Goal: Transaction & Acquisition: Obtain resource

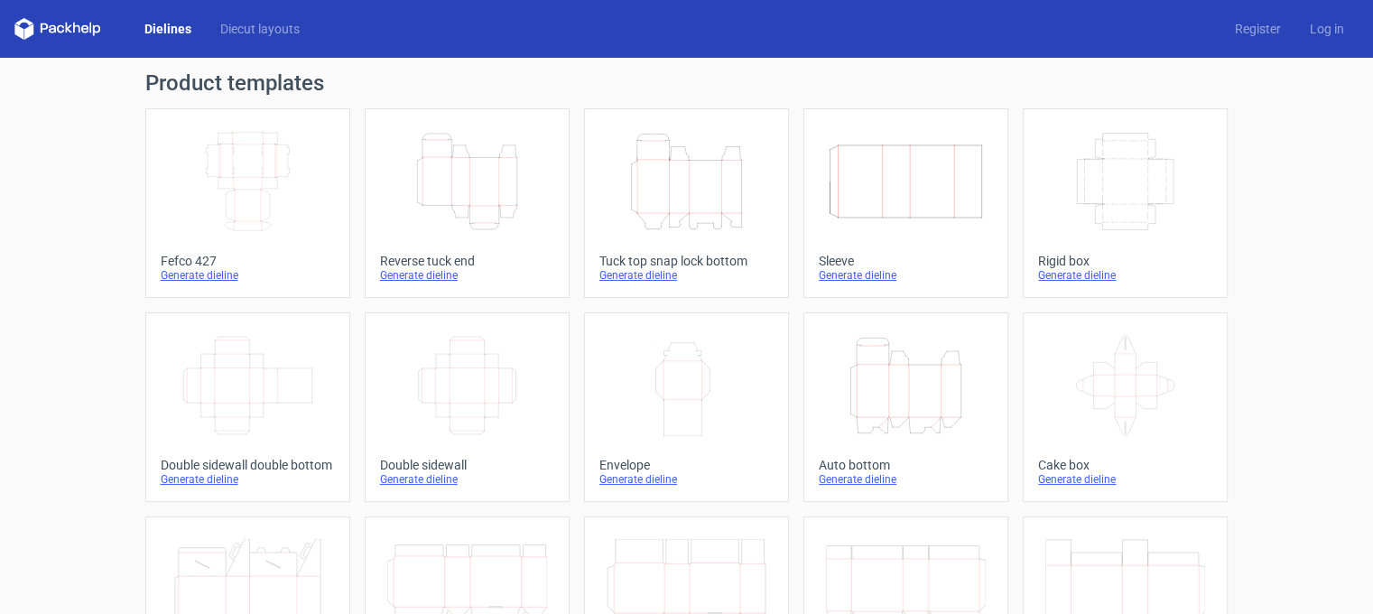
click at [862, 398] on icon "Height Depth Width" at bounding box center [906, 385] width 160 height 101
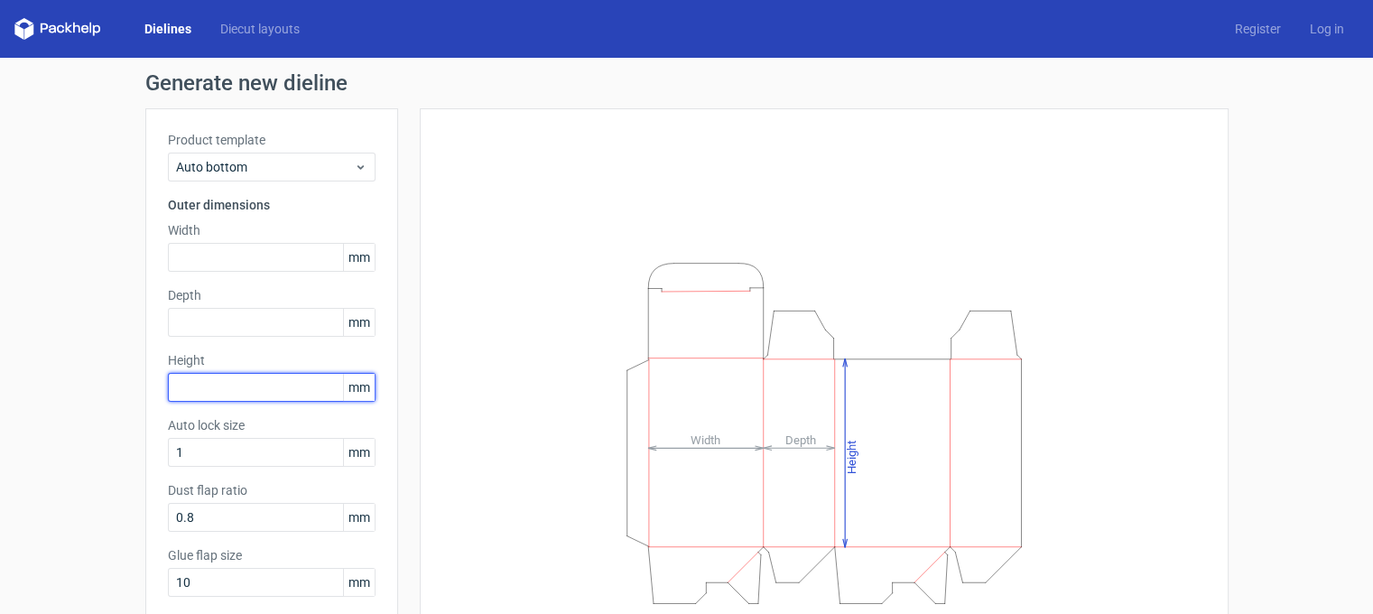
click at [241, 384] on input "text" at bounding box center [272, 387] width 208 height 29
type input "97"
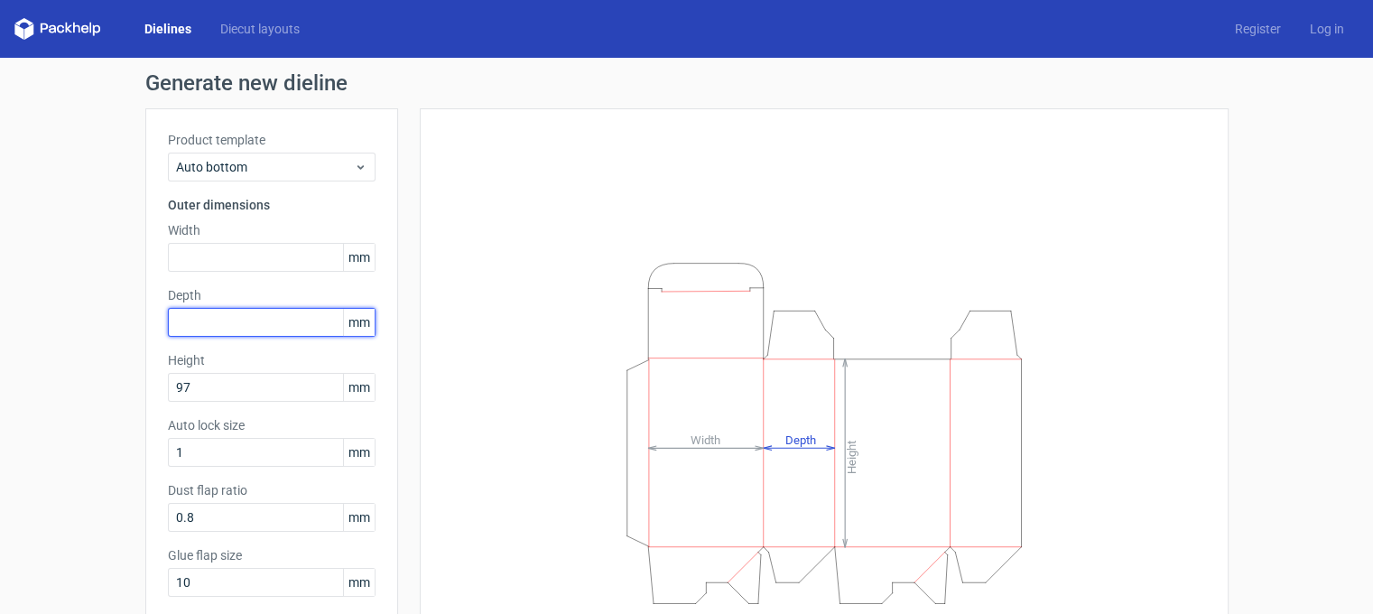
click at [241, 318] on input "text" at bounding box center [272, 322] width 208 height 29
type input "5"
type input "51"
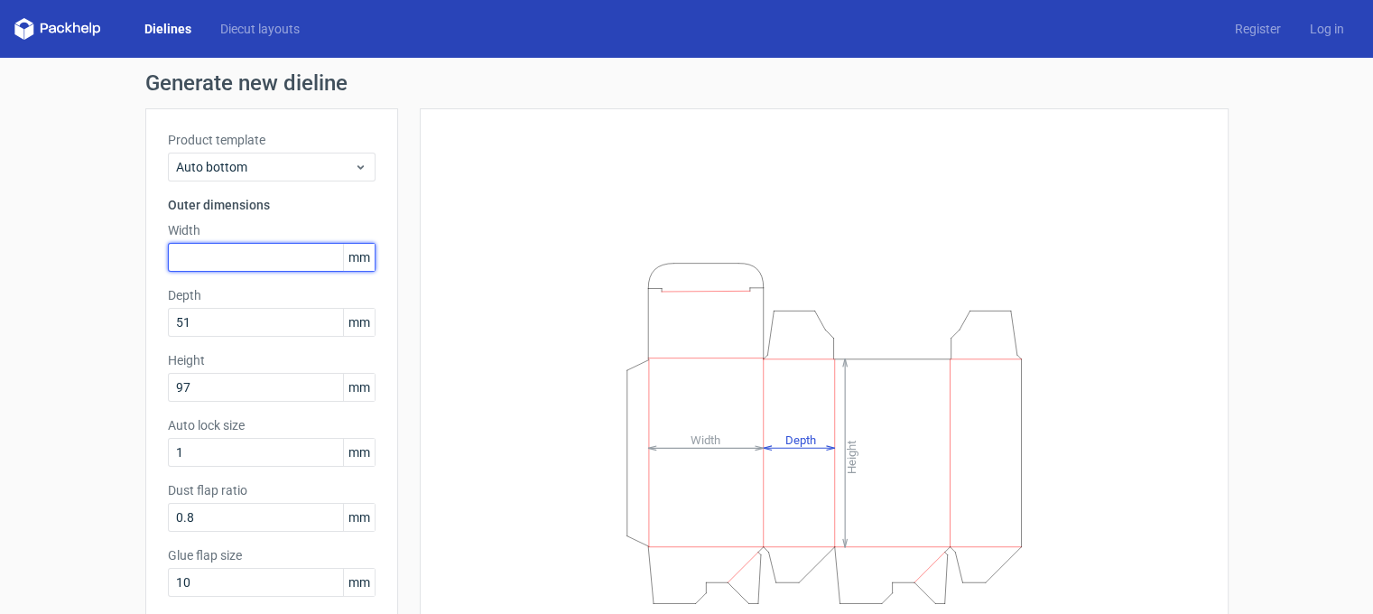
click at [238, 258] on input "text" at bounding box center [272, 257] width 208 height 29
type input "5"
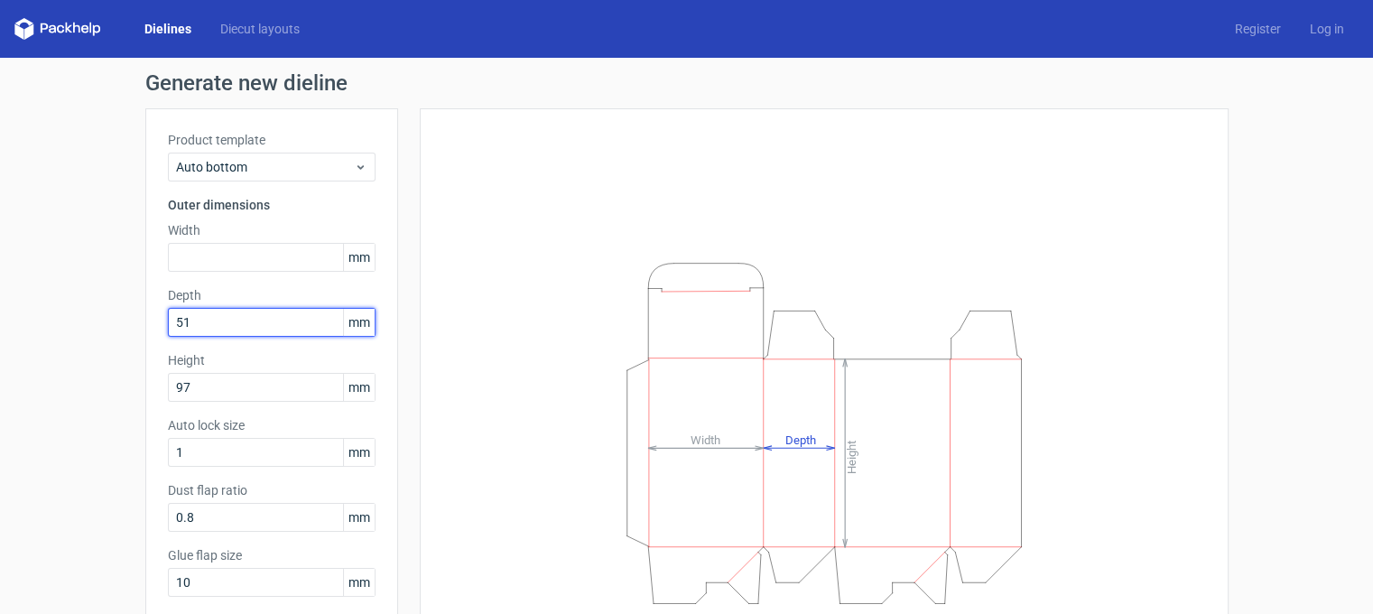
drag, startPoint x: 219, startPoint y: 315, endPoint x: 195, endPoint y: 307, distance: 25.7
click at [194, 322] on input "51" at bounding box center [272, 322] width 208 height 29
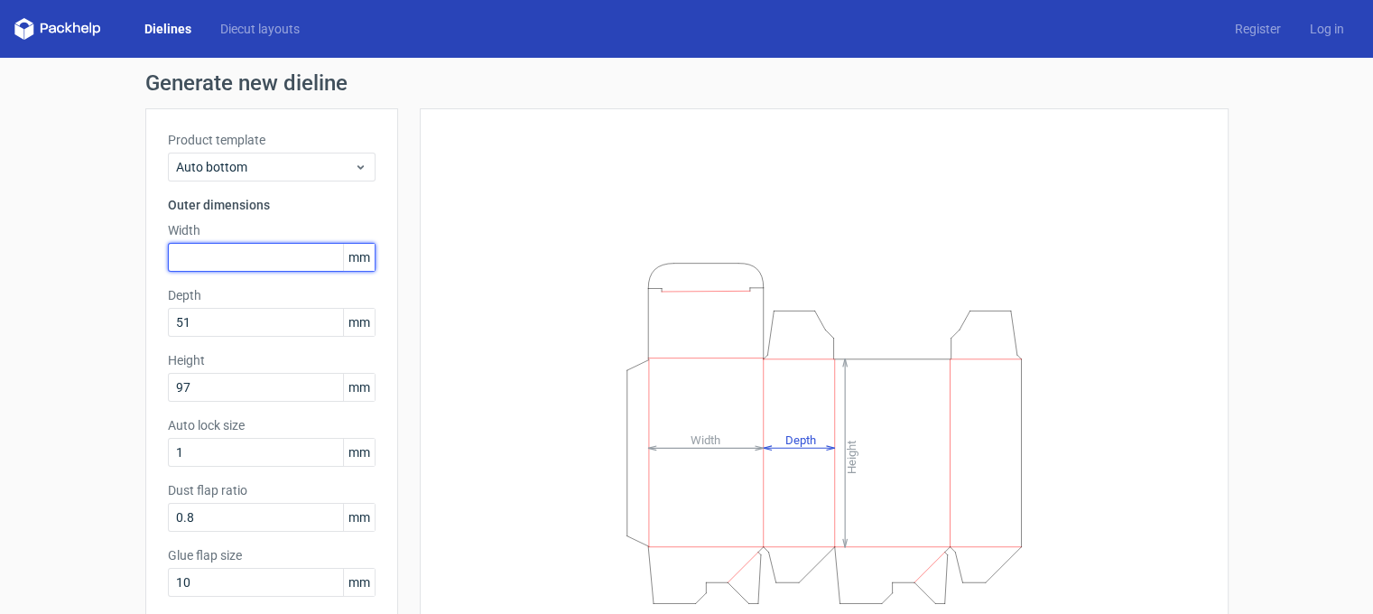
click at [262, 251] on input "text" at bounding box center [272, 257] width 208 height 29
type input "53"
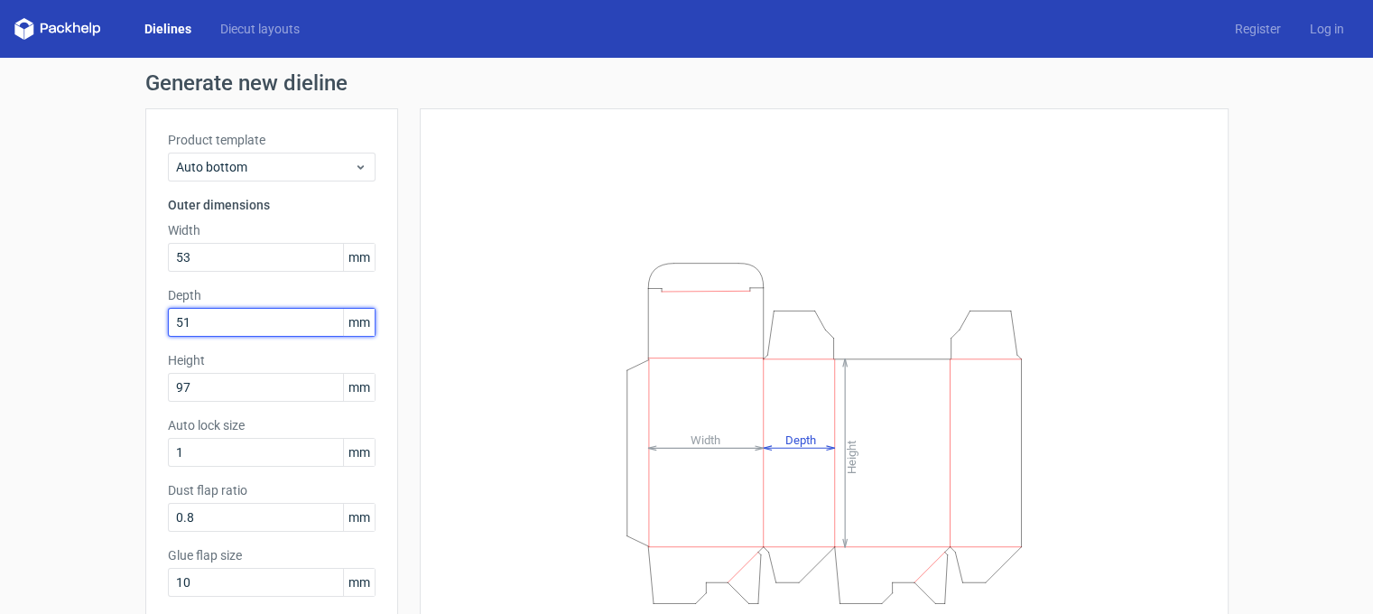
drag, startPoint x: 195, startPoint y: 327, endPoint x: 208, endPoint y: 325, distance: 12.8
click at [196, 327] on input "51" at bounding box center [272, 322] width 208 height 29
type input "53"
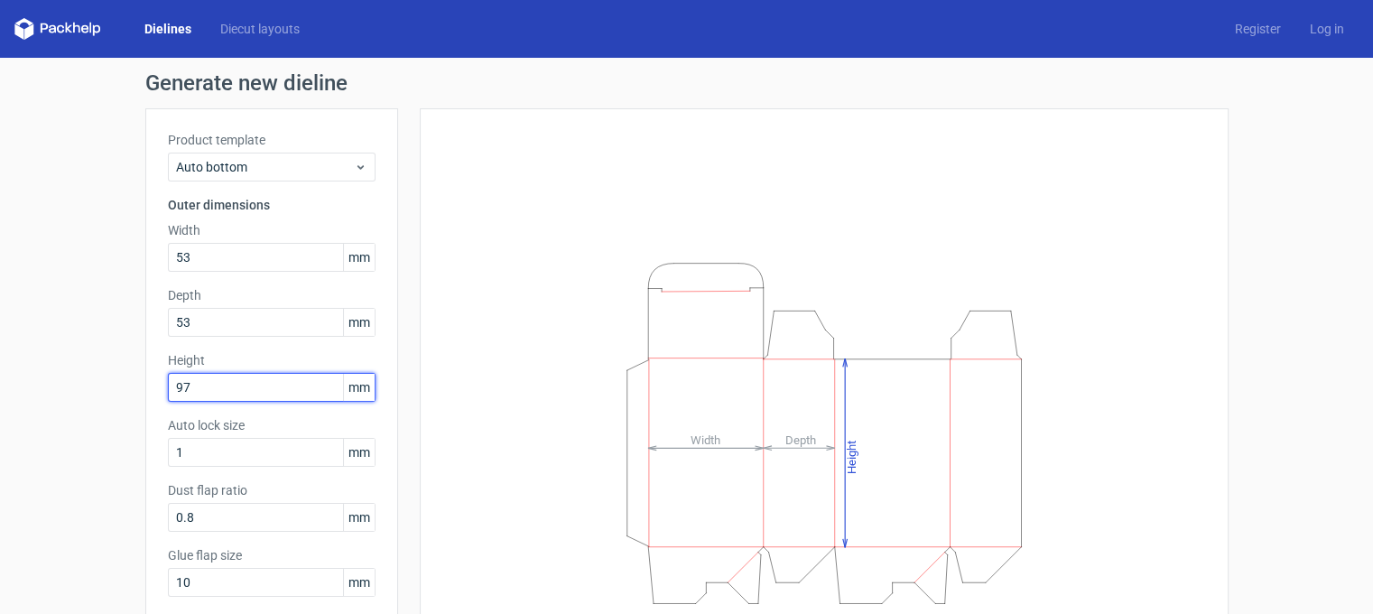
click at [211, 393] on input "97" at bounding box center [272, 387] width 208 height 29
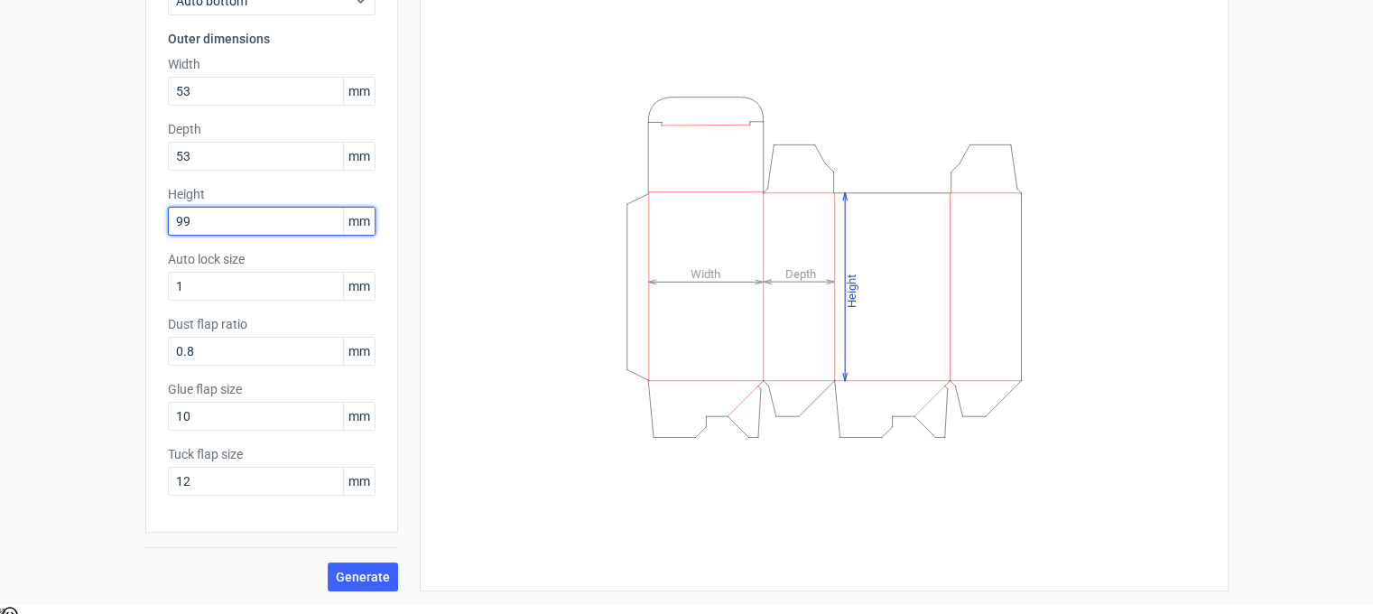
scroll to position [14, 0]
type input "99"
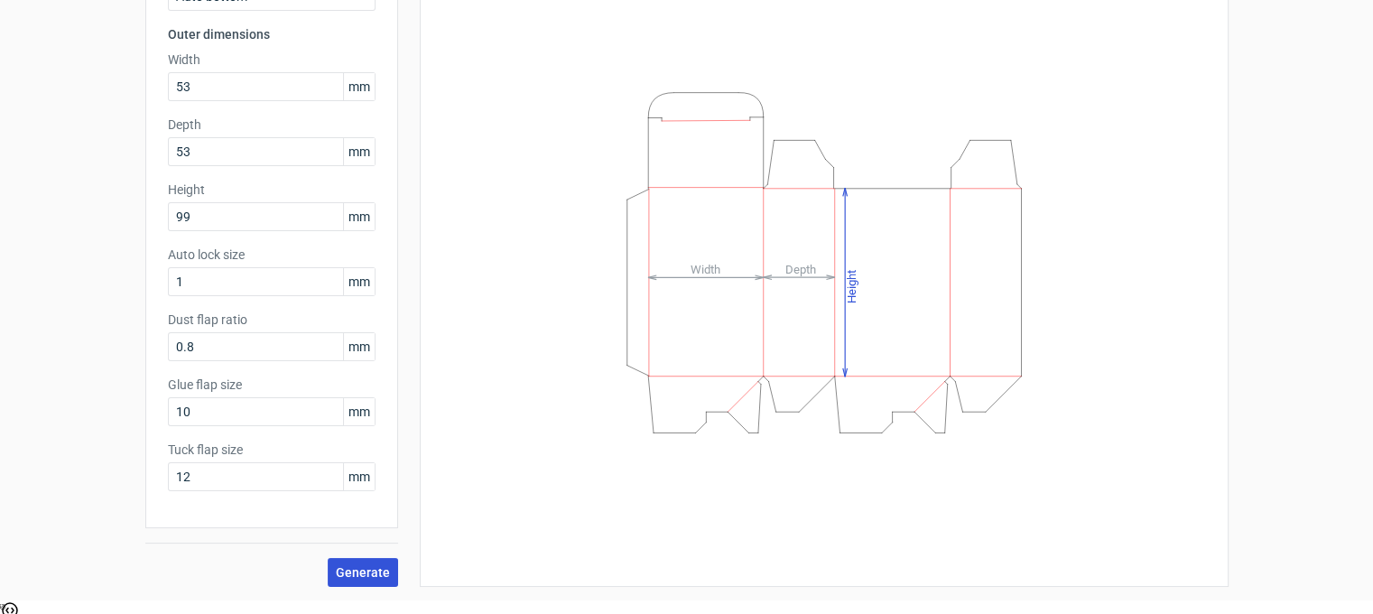
click at [340, 568] on span "Generate" at bounding box center [363, 572] width 54 height 13
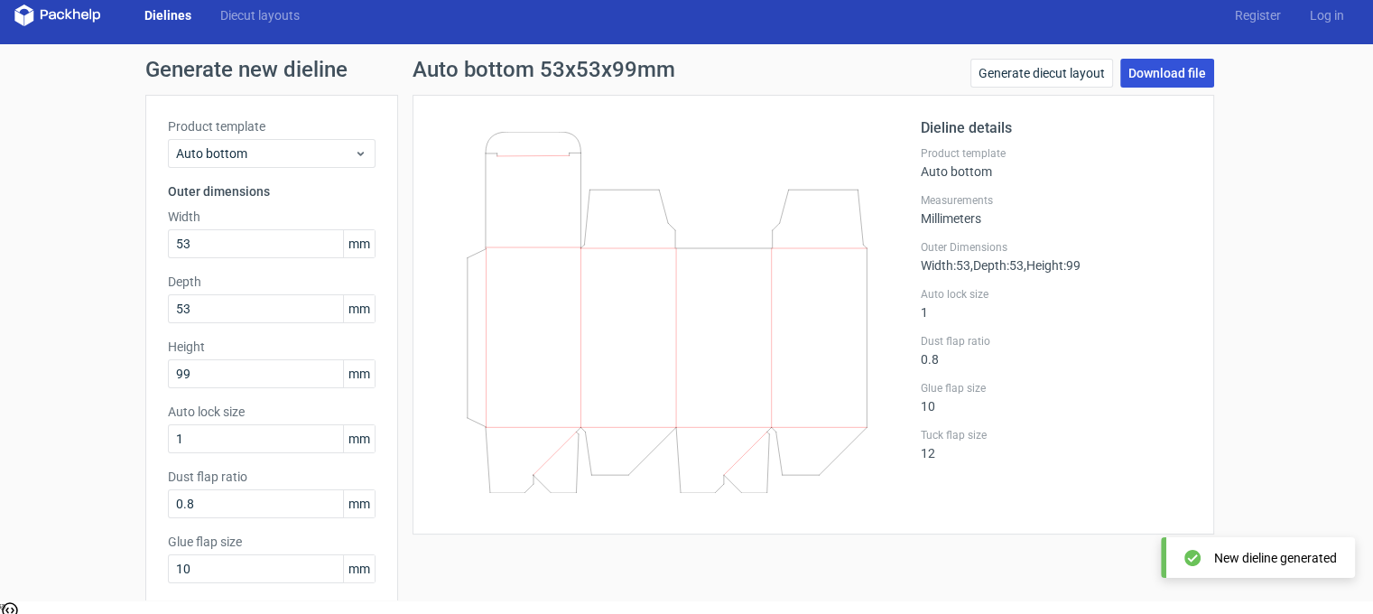
click at [1197, 63] on link "Download file" at bounding box center [1167, 73] width 94 height 29
click at [885, 86] on div "Auto bottom 53x53x99mm Generate diecut layout Download file" at bounding box center [814, 77] width 802 height 36
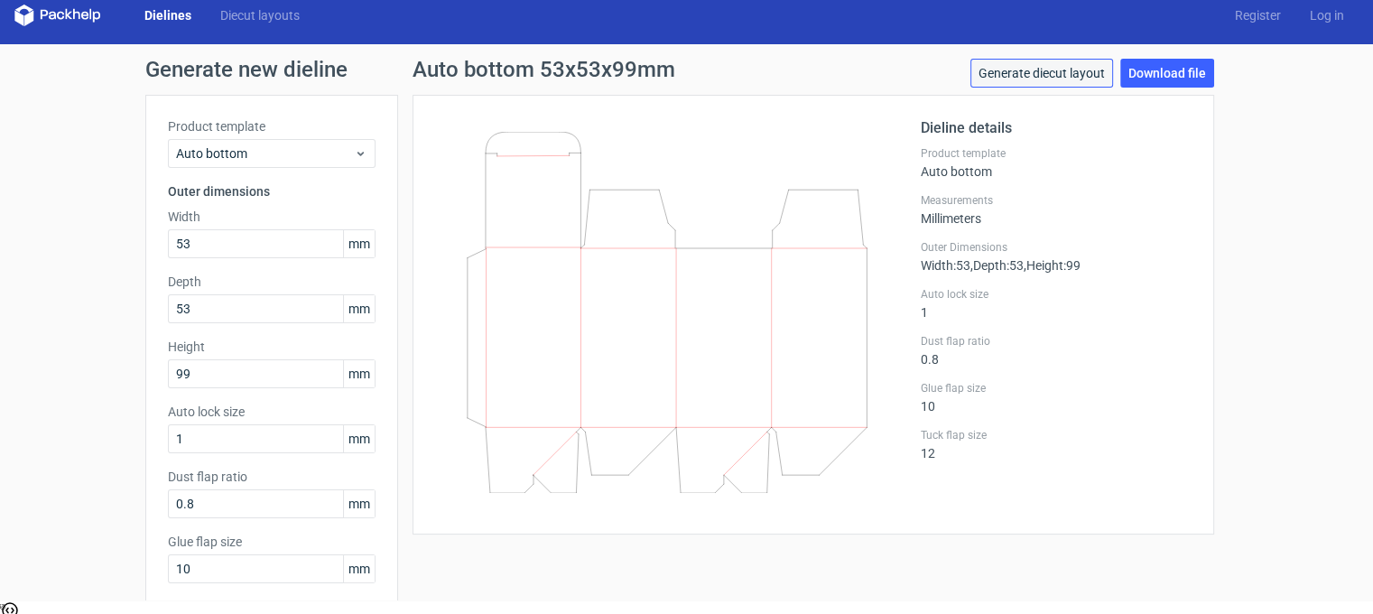
click at [1072, 76] on link "Generate diecut layout" at bounding box center [1041, 73] width 143 height 29
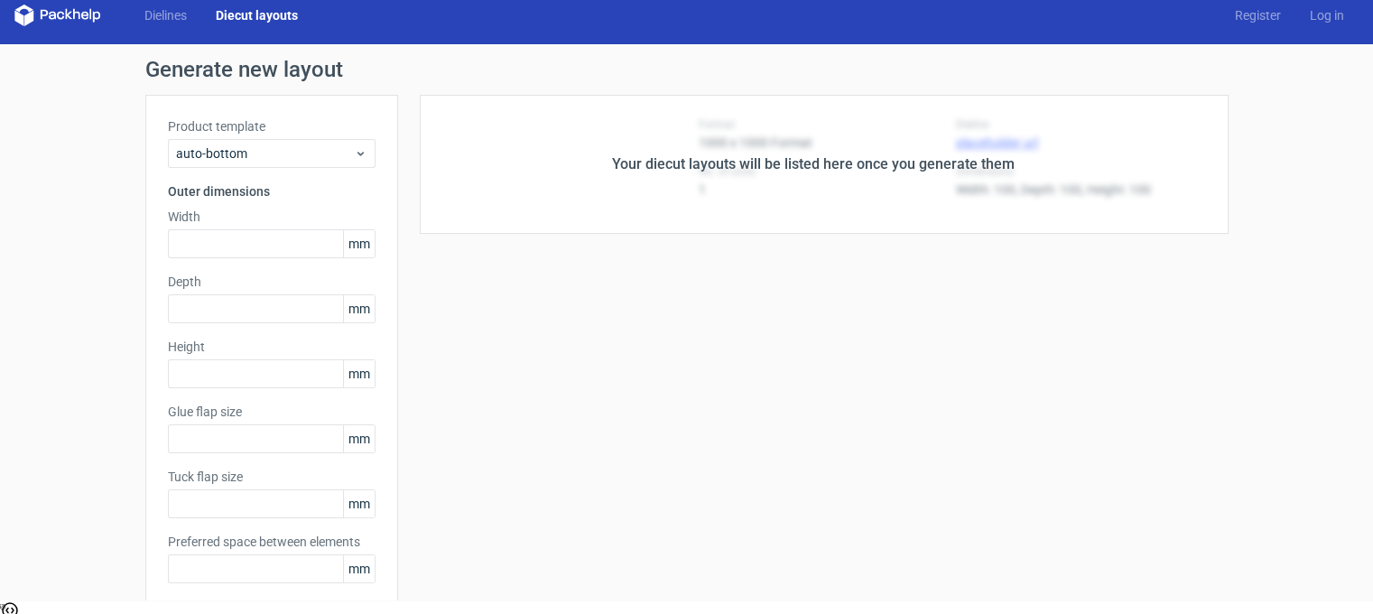
type input "53"
type input "99"
type input "10"
type input "12"
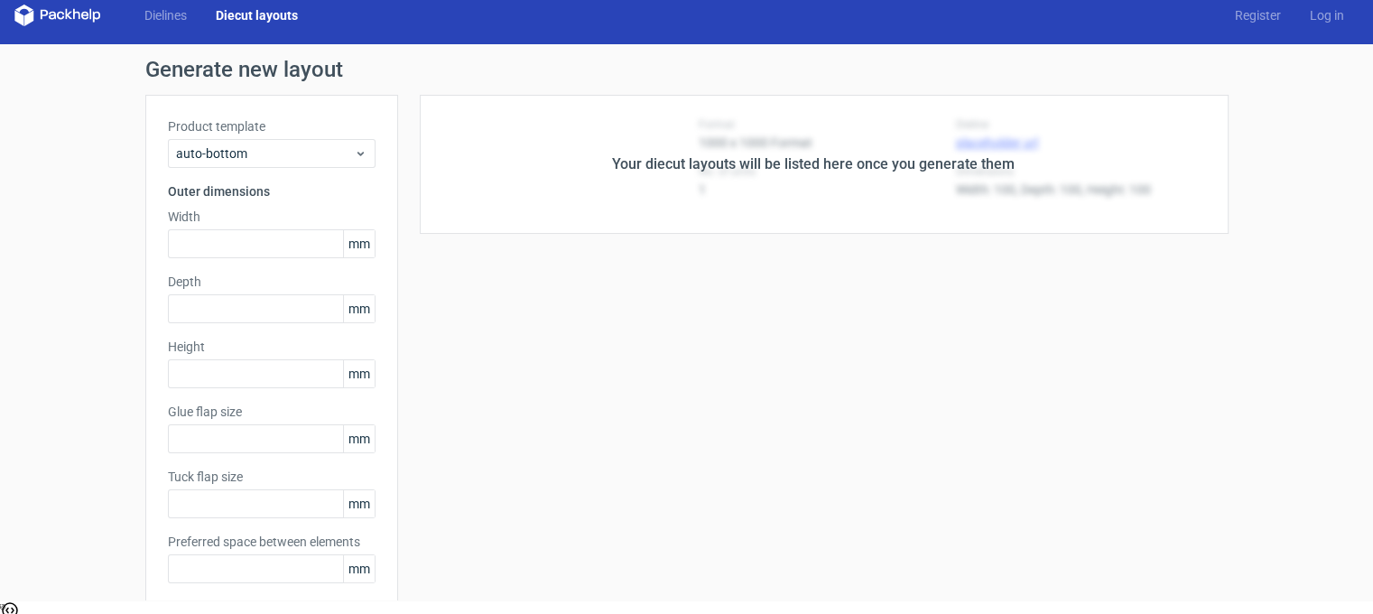
type input "5"
type input "48"
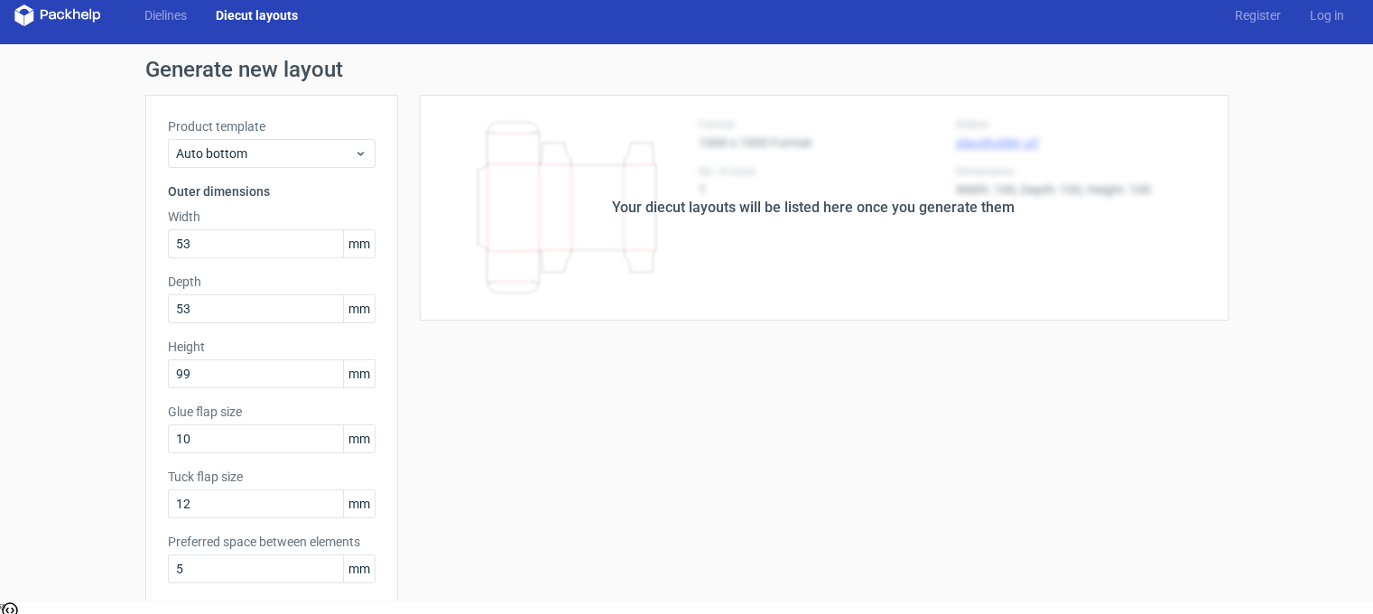
click at [1012, 181] on div "Your diecut layouts will be listed here once you generate them" at bounding box center [813, 208] width 830 height 226
drag, startPoint x: 917, startPoint y: 225, endPoint x: 793, endPoint y: 227, distance: 123.7
type textarea "g"
click at [912, 225] on div "Your diecut layouts will be listed here once you generate them" at bounding box center [813, 208] width 830 height 226
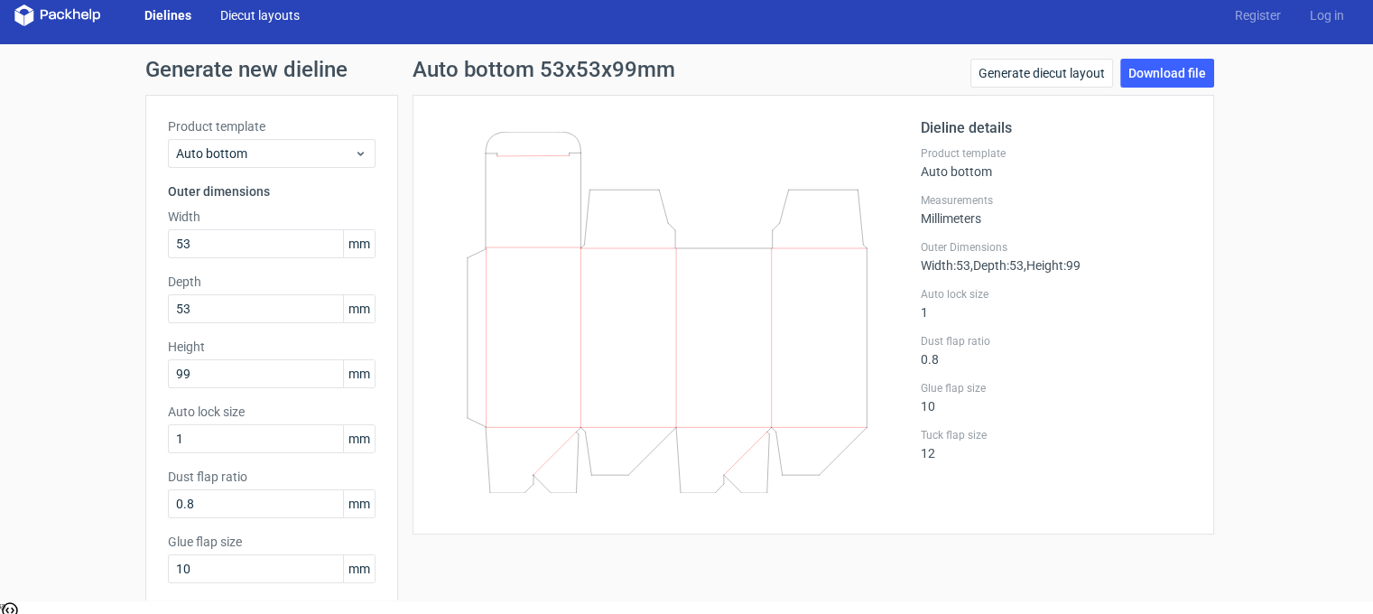
click at [236, 10] on link "Diecut layouts" at bounding box center [260, 15] width 108 height 18
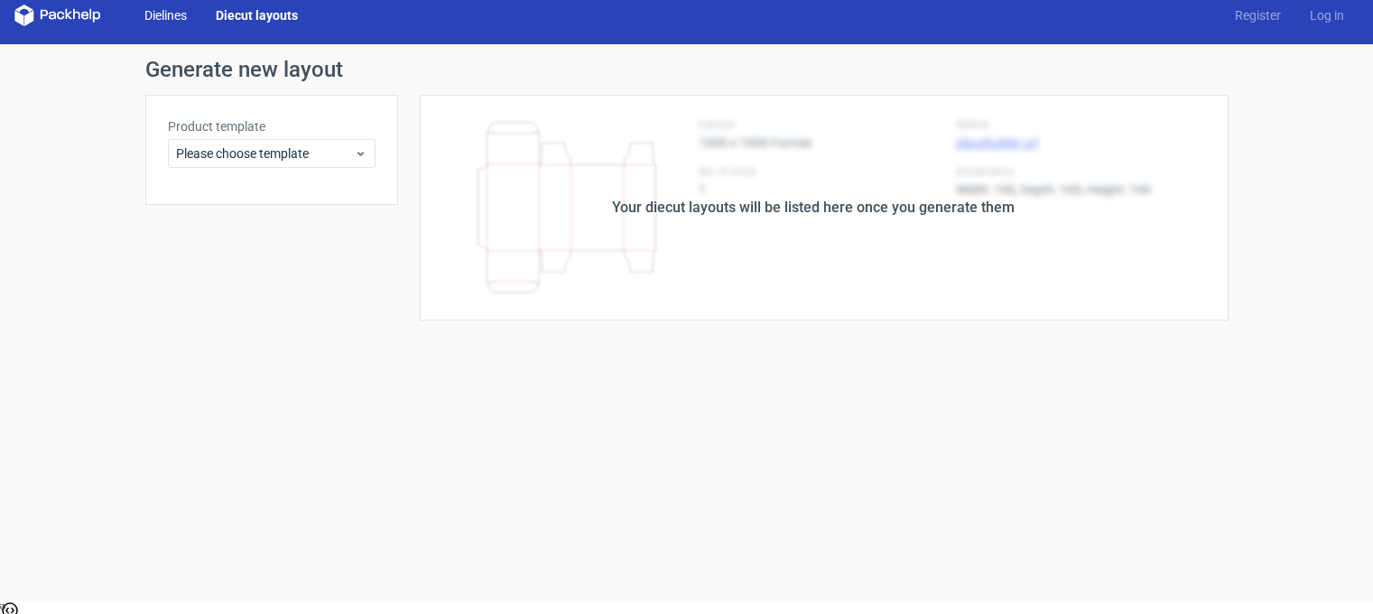
click at [170, 17] on link "Dielines" at bounding box center [165, 15] width 71 height 18
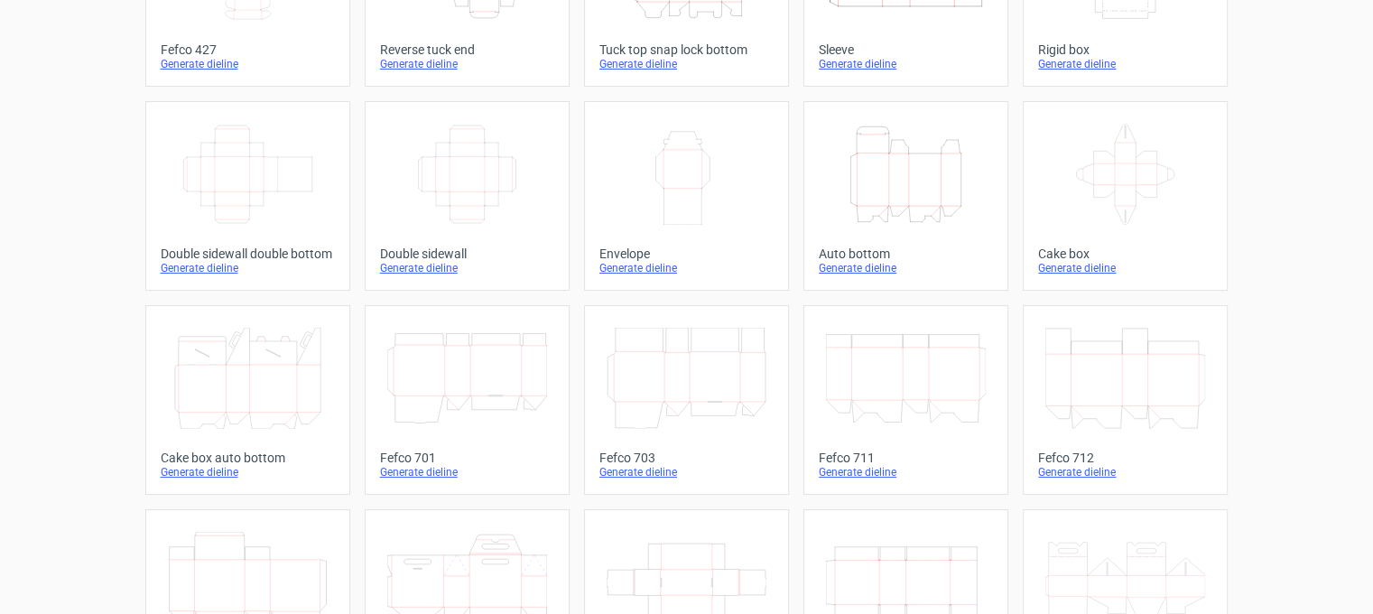
scroll to position [181, 0]
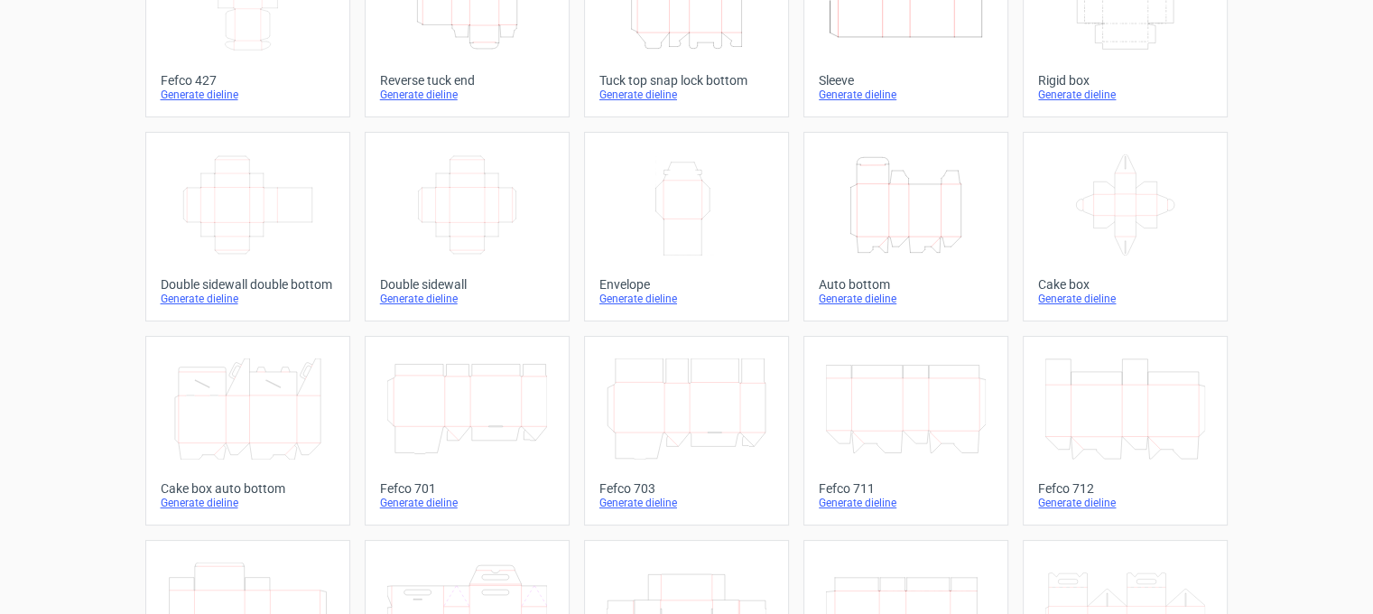
click at [883, 218] on icon "Height Depth Width" at bounding box center [906, 204] width 160 height 101
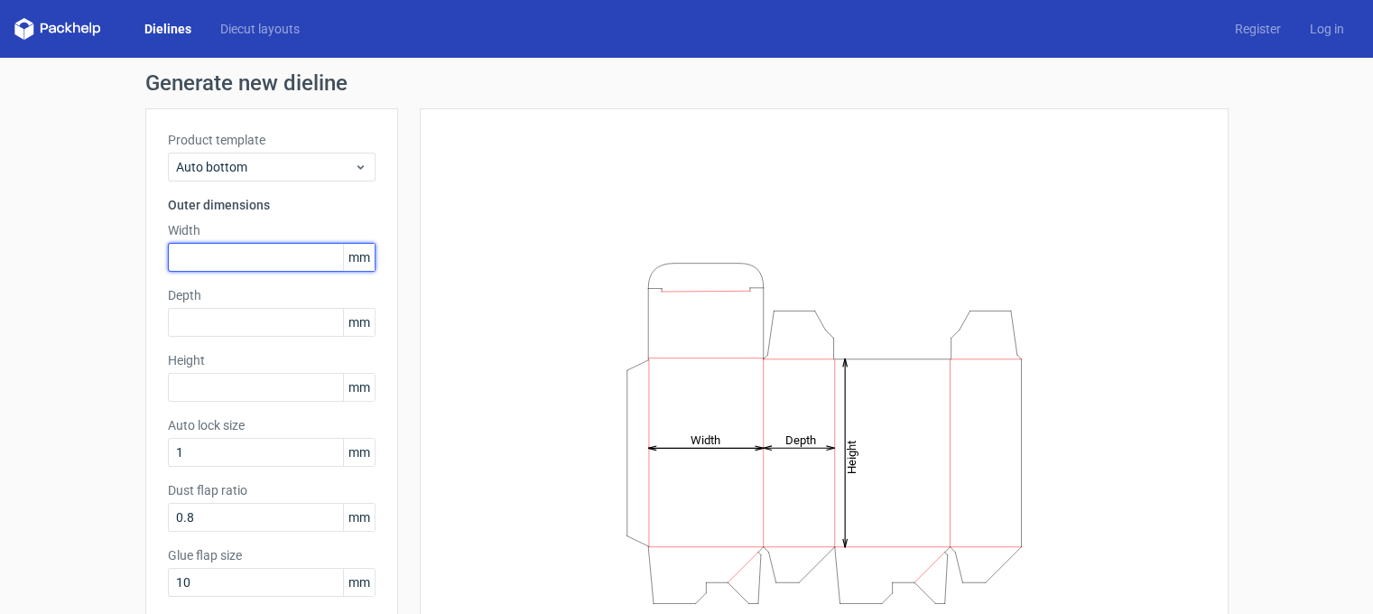
click at [235, 255] on input "text" at bounding box center [272, 257] width 208 height 29
type input "51"
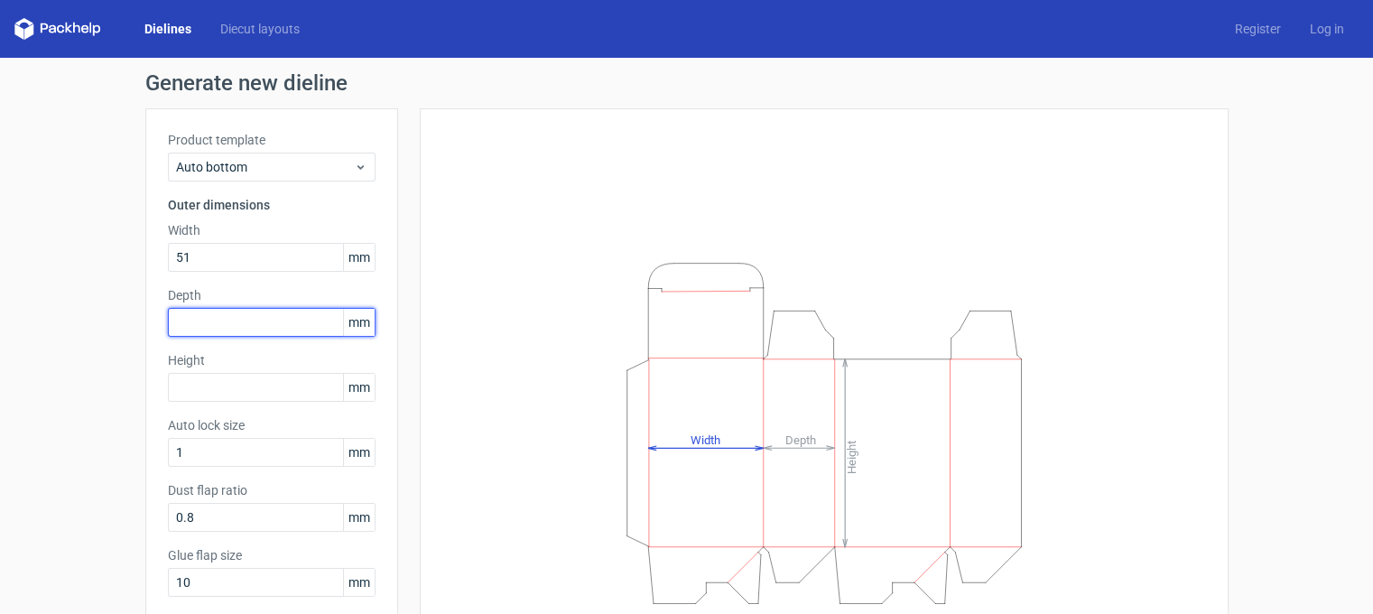
click at [249, 327] on input "text" at bounding box center [272, 322] width 208 height 29
type input "51"
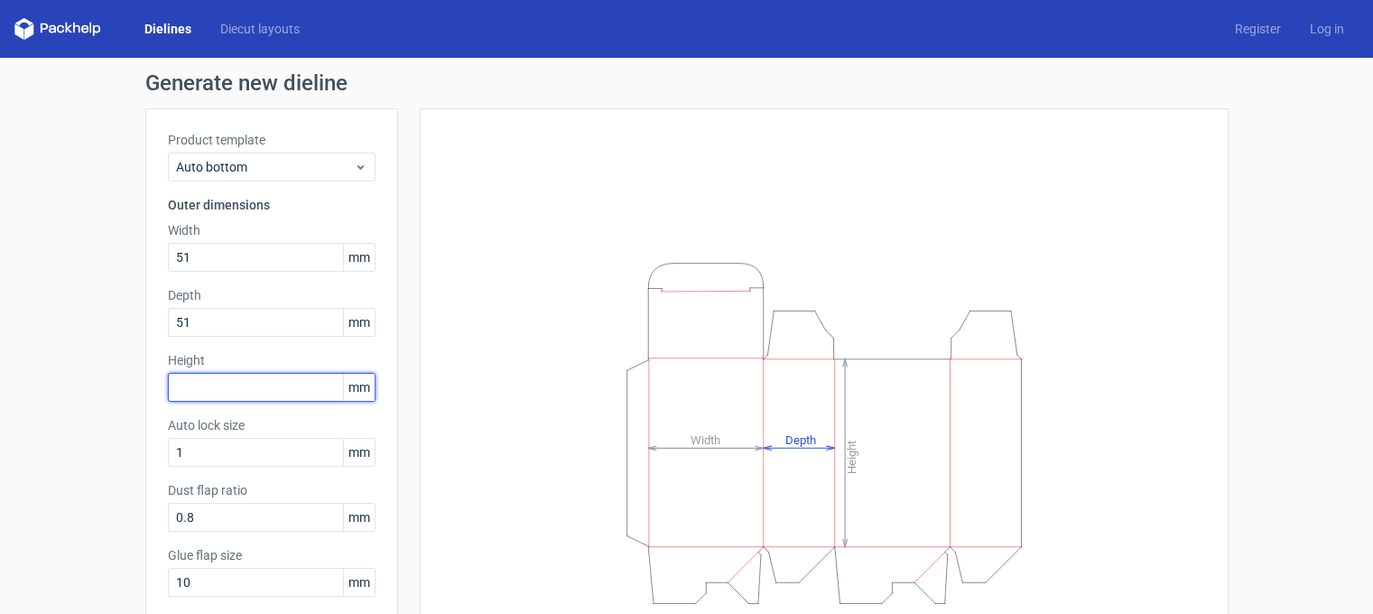
click at [190, 394] on input "text" at bounding box center [272, 387] width 208 height 29
type input "9"
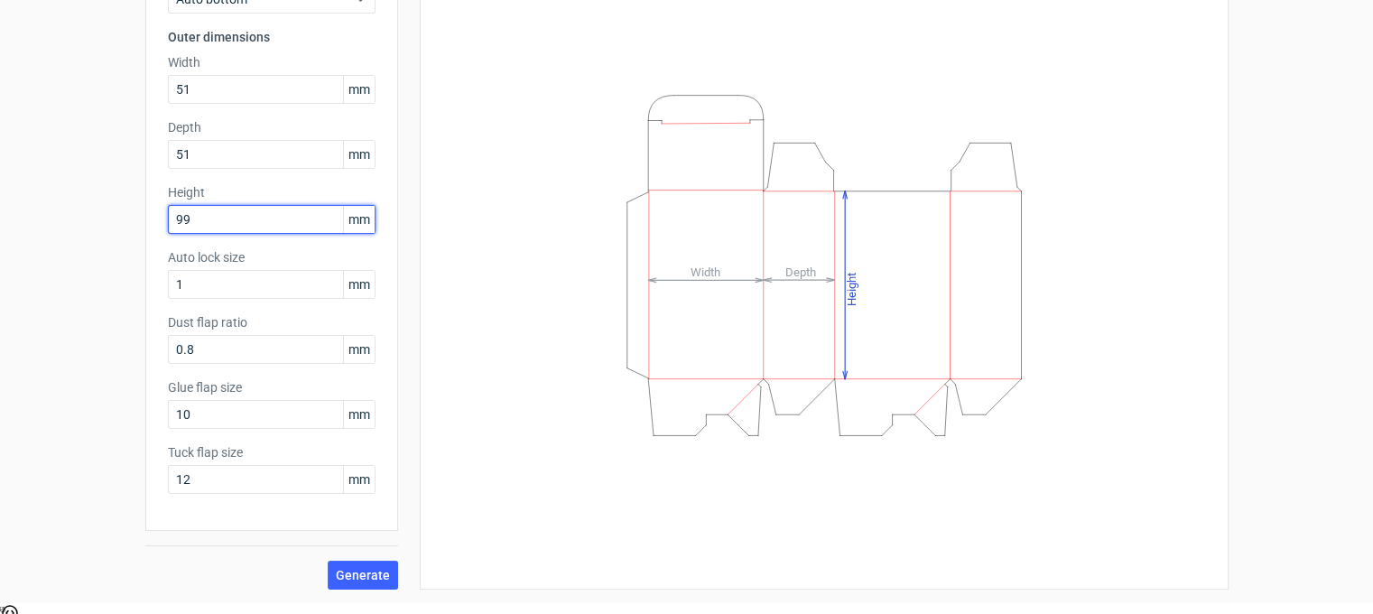
scroll to position [14, 0]
type input "99"
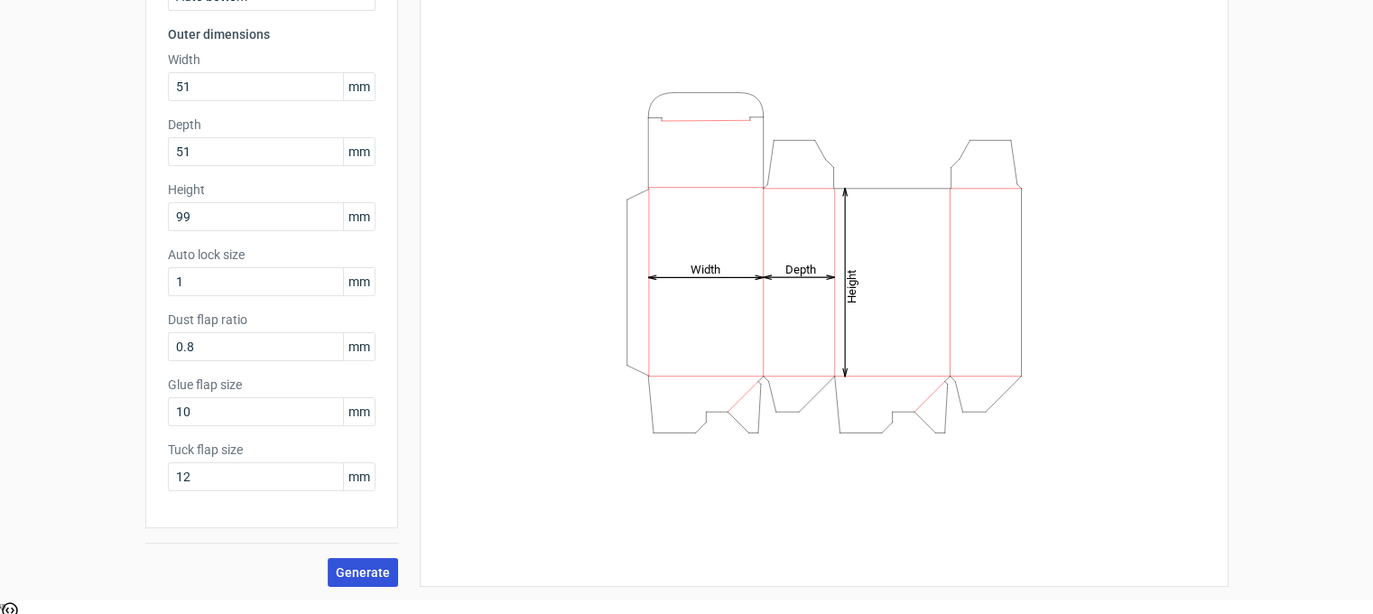
click at [357, 570] on span "Generate" at bounding box center [363, 572] width 54 height 13
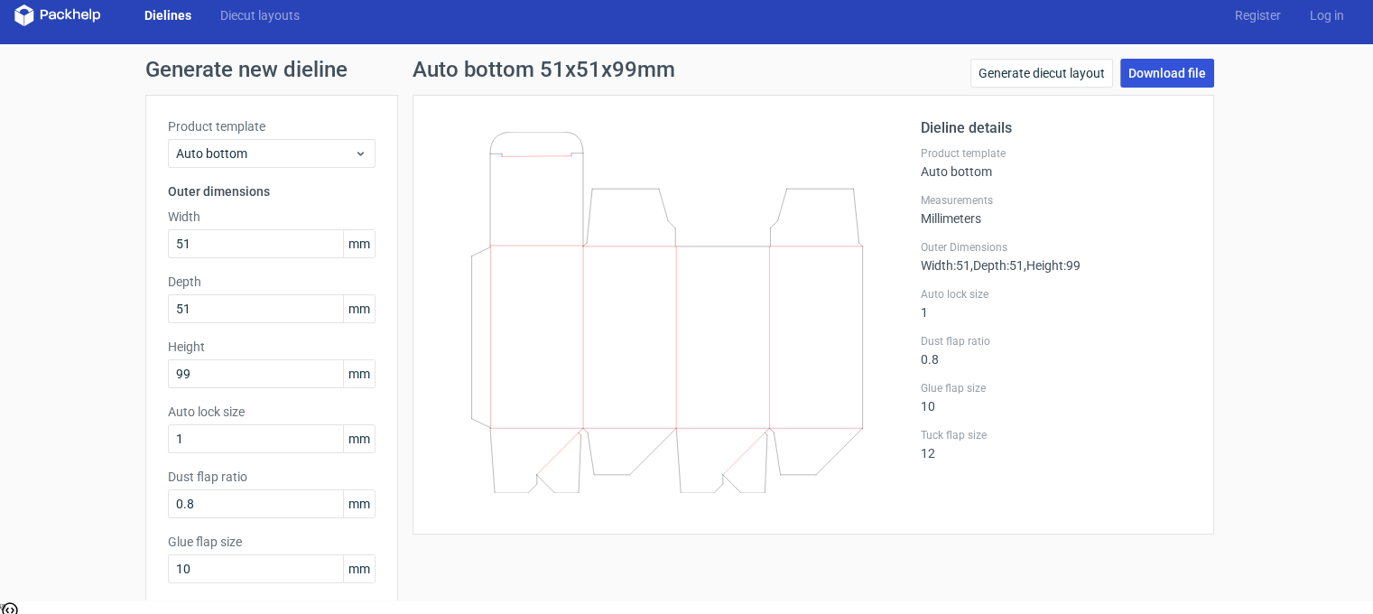
click at [1161, 64] on link "Download file" at bounding box center [1167, 73] width 94 height 29
click at [1187, 75] on link "Download file" at bounding box center [1167, 73] width 94 height 29
click at [85, 17] on icon at bounding box center [57, 16] width 87 height 22
click at [1236, 20] on link "Register" at bounding box center [1257, 15] width 75 height 18
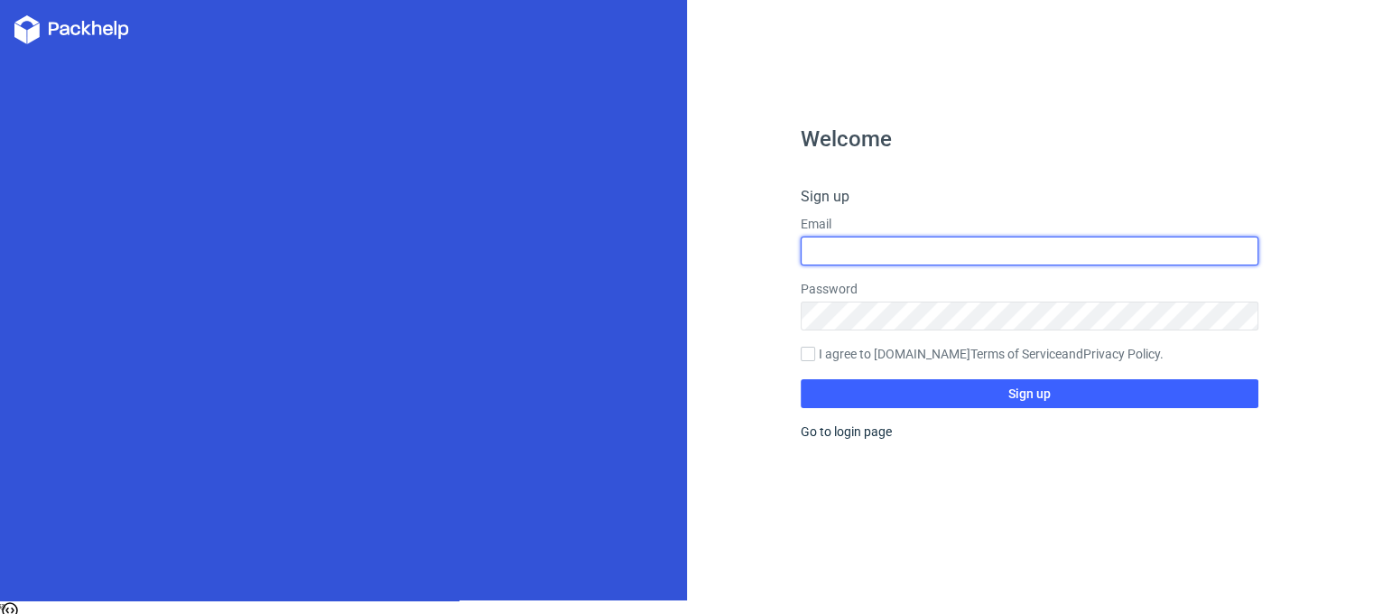
click at [876, 259] on input "text" at bounding box center [1030, 250] width 458 height 29
type input "a"
type input "elbro354@gmail.com"
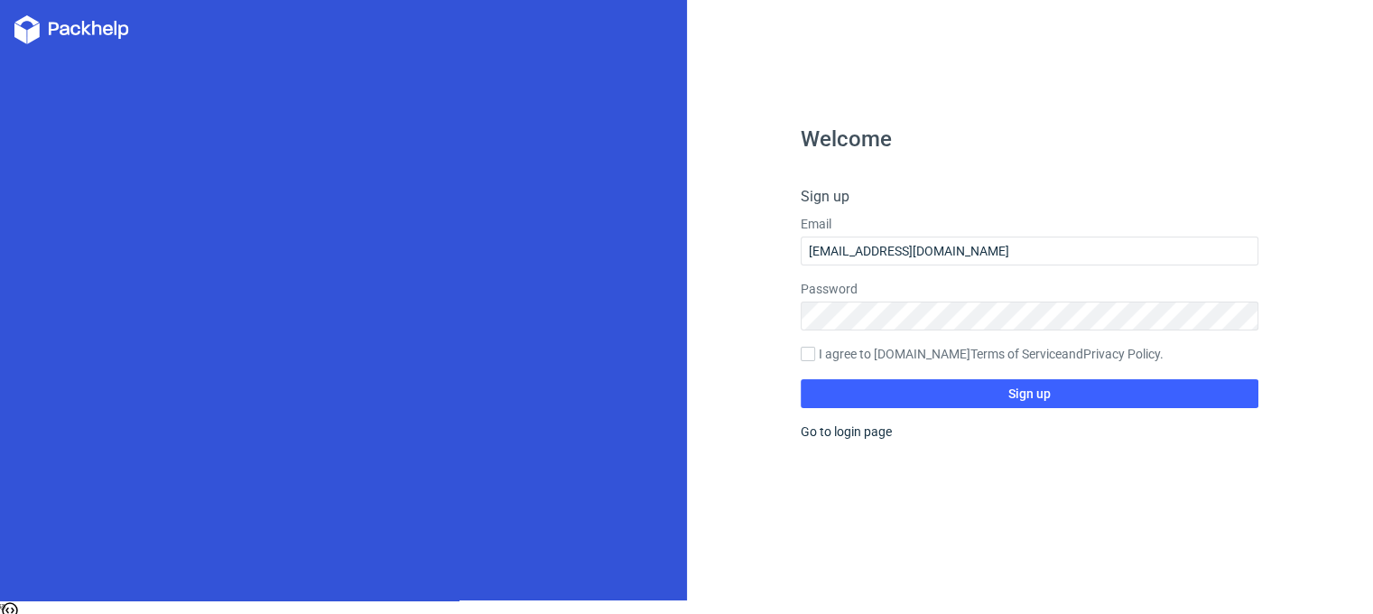
click at [849, 360] on label "I agree to Packhelp.com Terms of Service and Privacy Policy ." at bounding box center [1030, 355] width 458 height 20
click at [815, 360] on input "I agree to Packhelp.com Terms of Service and Privacy Policy ." at bounding box center [808, 354] width 14 height 14
checkbox input "true"
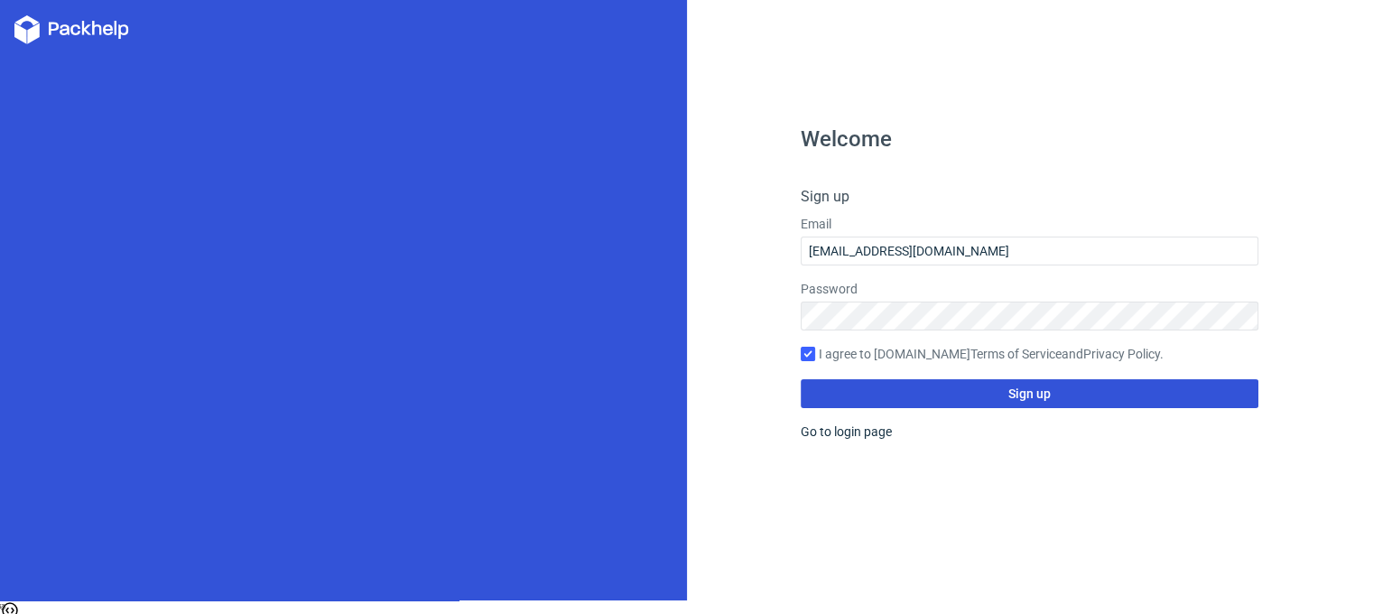
click at [870, 389] on button "Sign up" at bounding box center [1030, 393] width 458 height 29
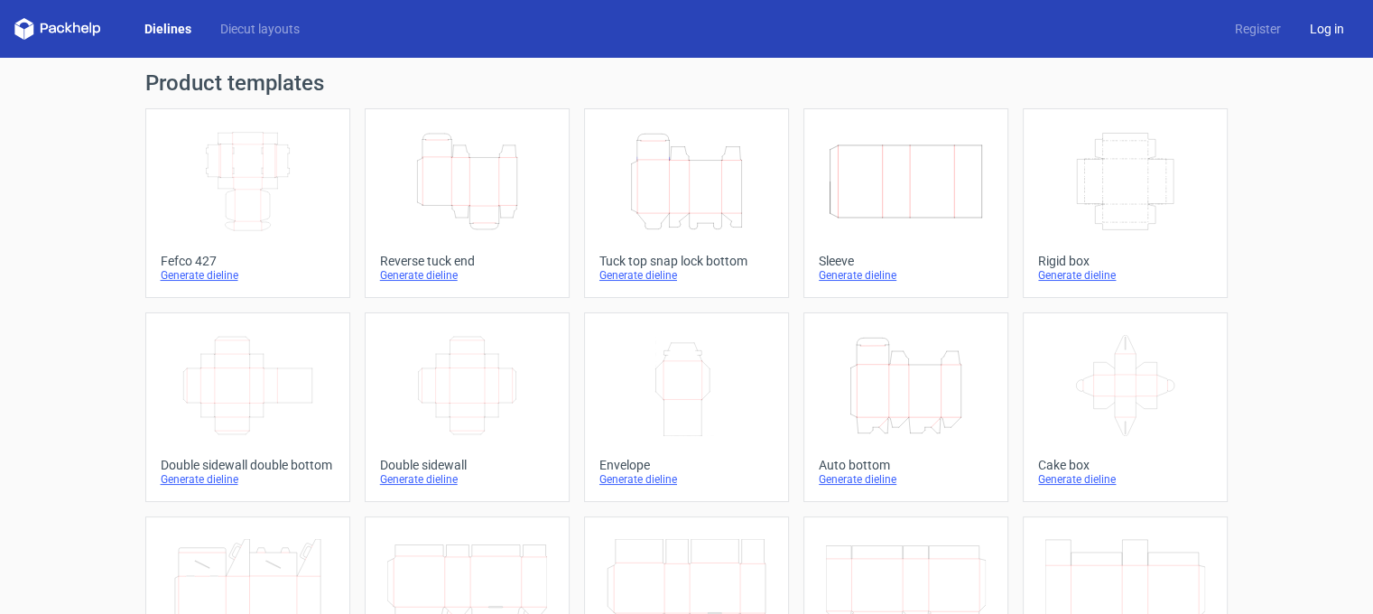
click at [1308, 30] on link "Log in" at bounding box center [1326, 29] width 63 height 18
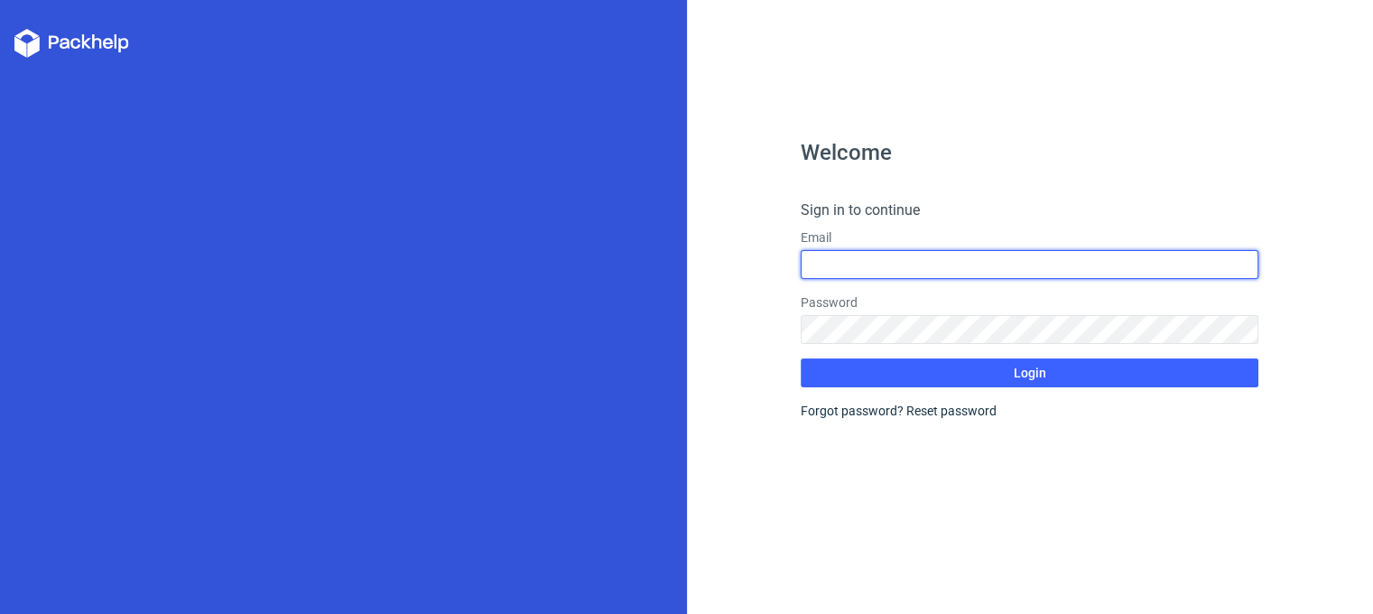
type input "elbro354@gmail.com"
click at [852, 264] on input "elbro354@gmail.com" at bounding box center [1030, 264] width 458 height 29
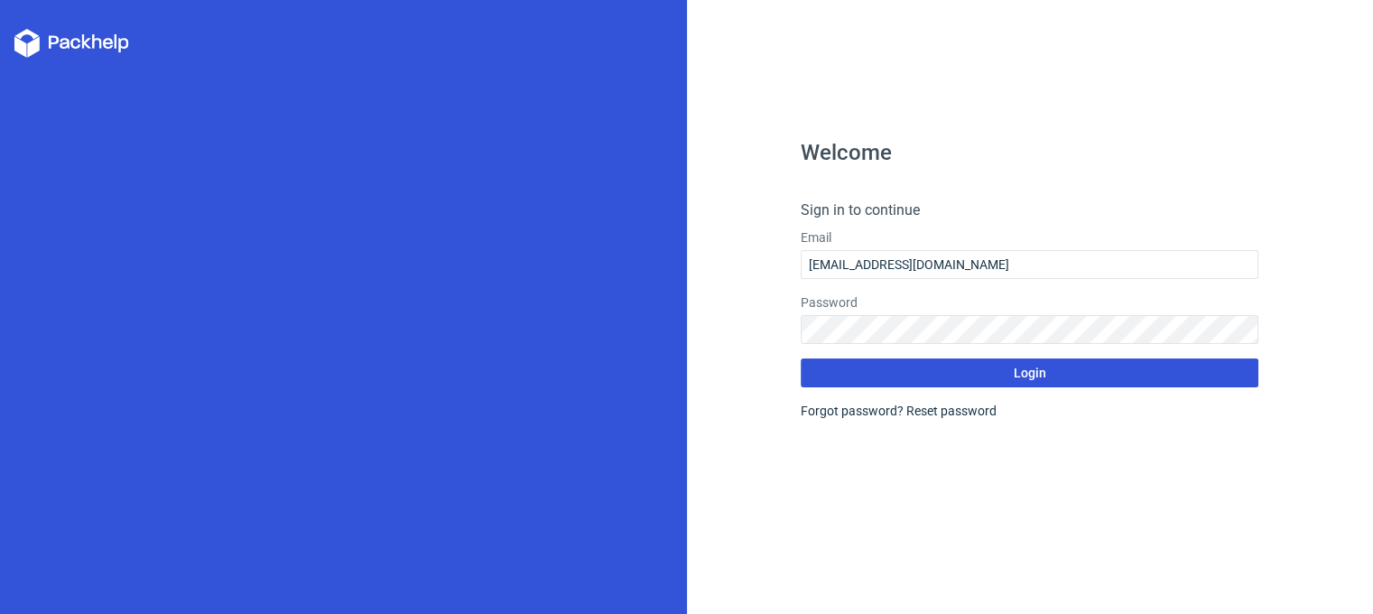
click at [881, 371] on button "Login" at bounding box center [1030, 372] width 458 height 29
click at [982, 372] on button "Login" at bounding box center [1030, 372] width 458 height 29
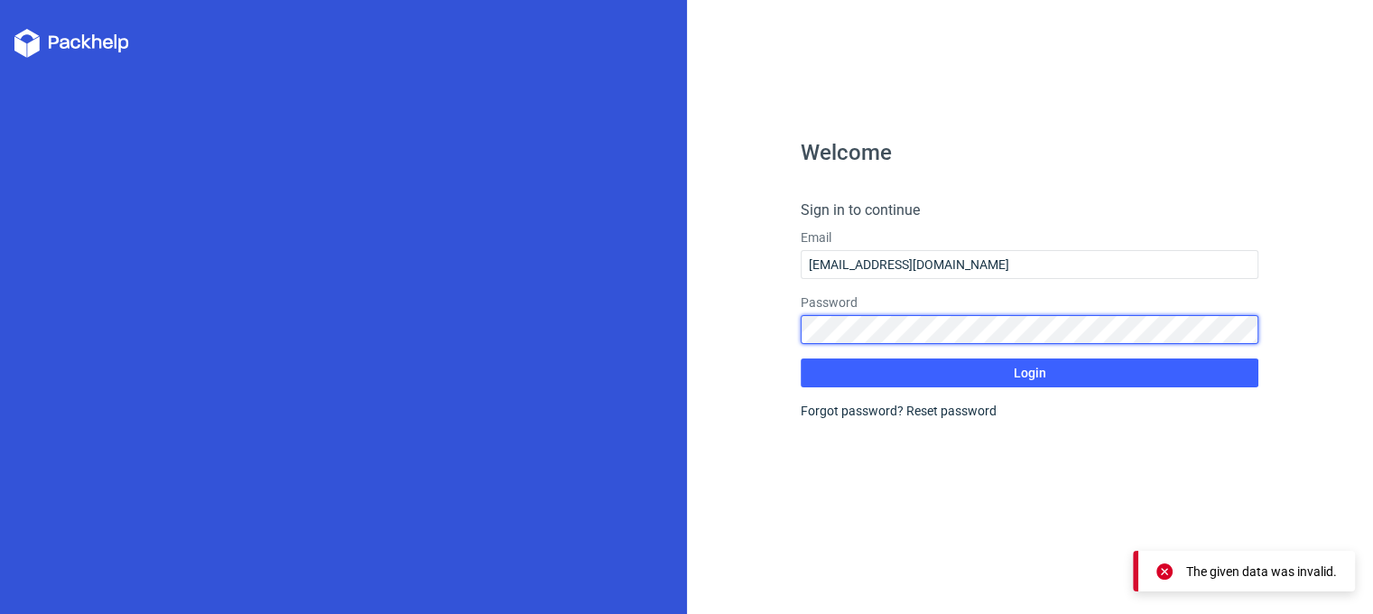
click at [766, 328] on div "Welcome Sign in to continue Email elbro354@gmail.com Password Login Forgot pass…" at bounding box center [1030, 307] width 687 height 614
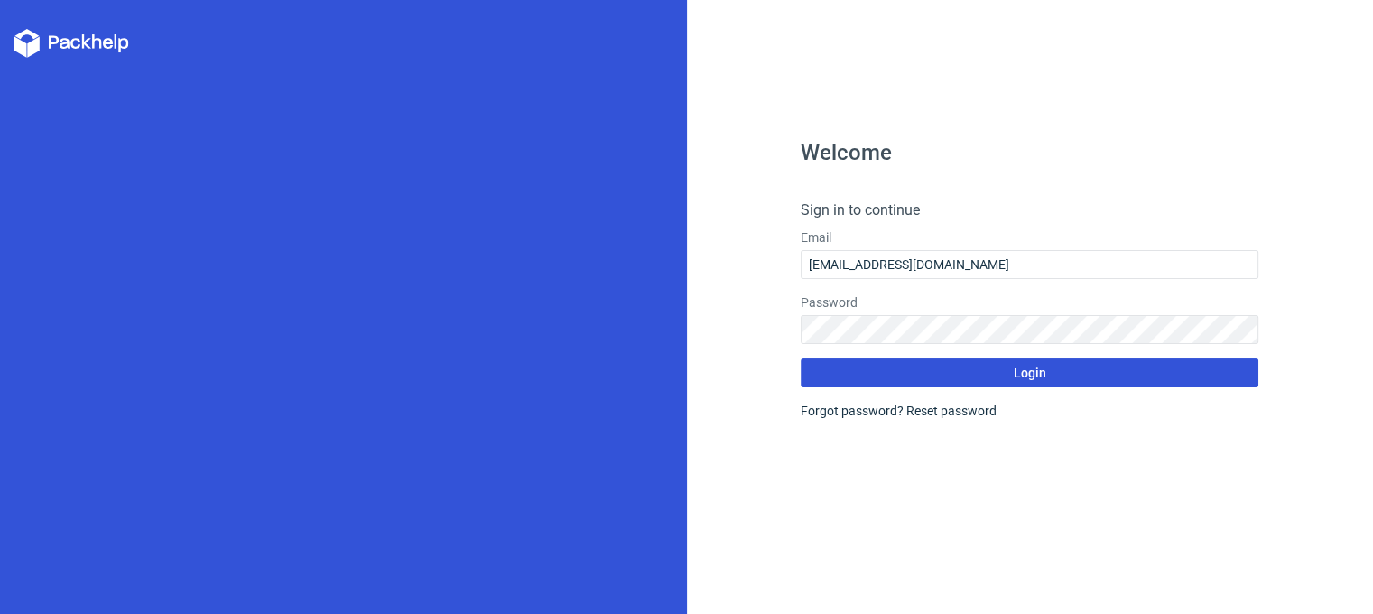
click at [845, 377] on button "Login" at bounding box center [1030, 372] width 458 height 29
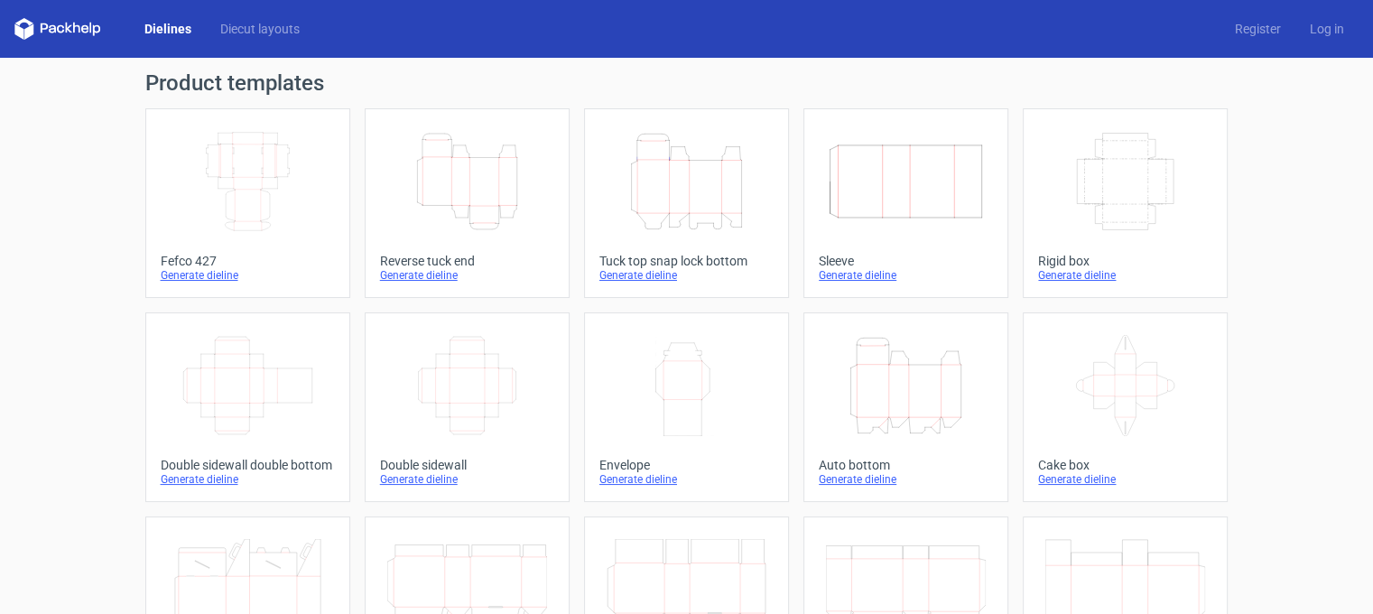
click at [847, 386] on icon "Height Depth Width" at bounding box center [906, 385] width 160 height 101
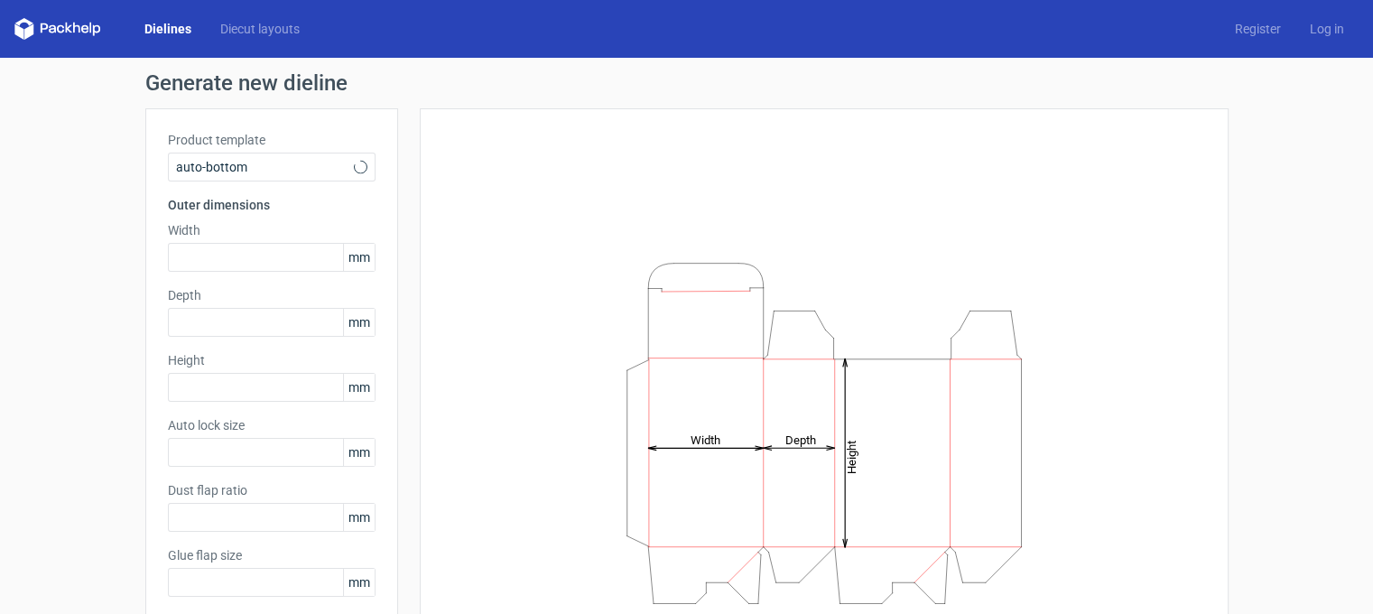
type input "1"
type input "0.8"
type input "10"
type input "12"
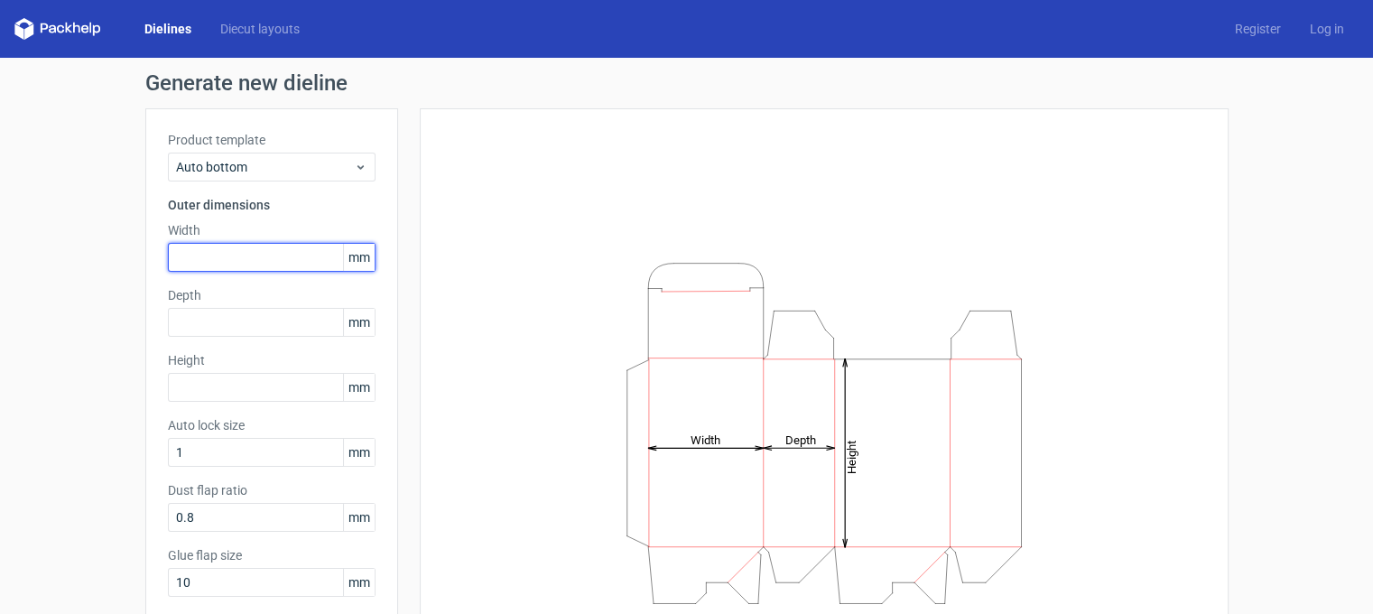
click at [199, 258] on input "text" at bounding box center [272, 257] width 208 height 29
type input "51"
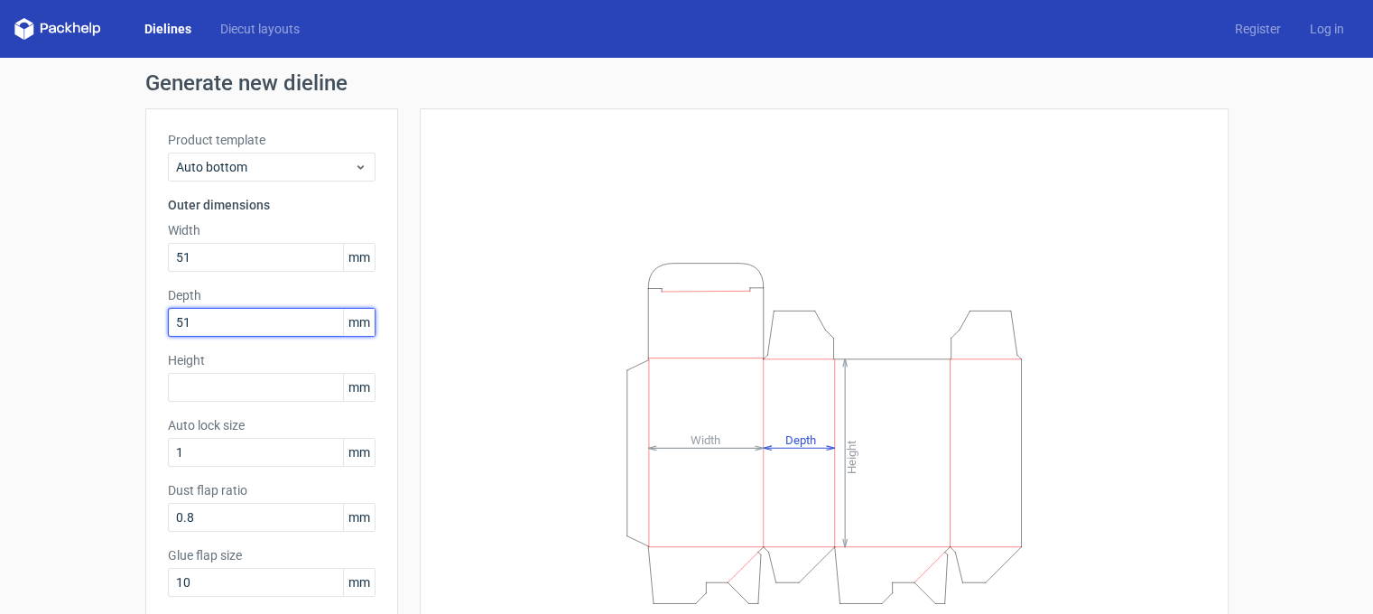
type input "51"
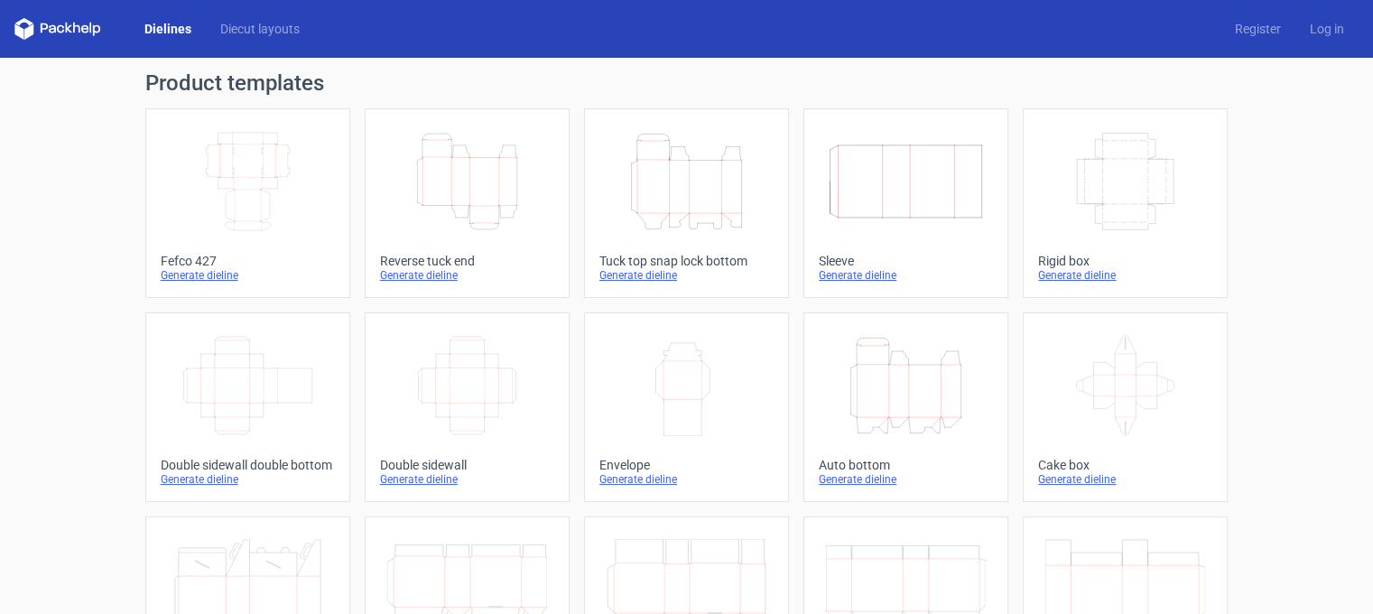
click at [869, 477] on div "Generate dieline" at bounding box center [906, 479] width 174 height 14
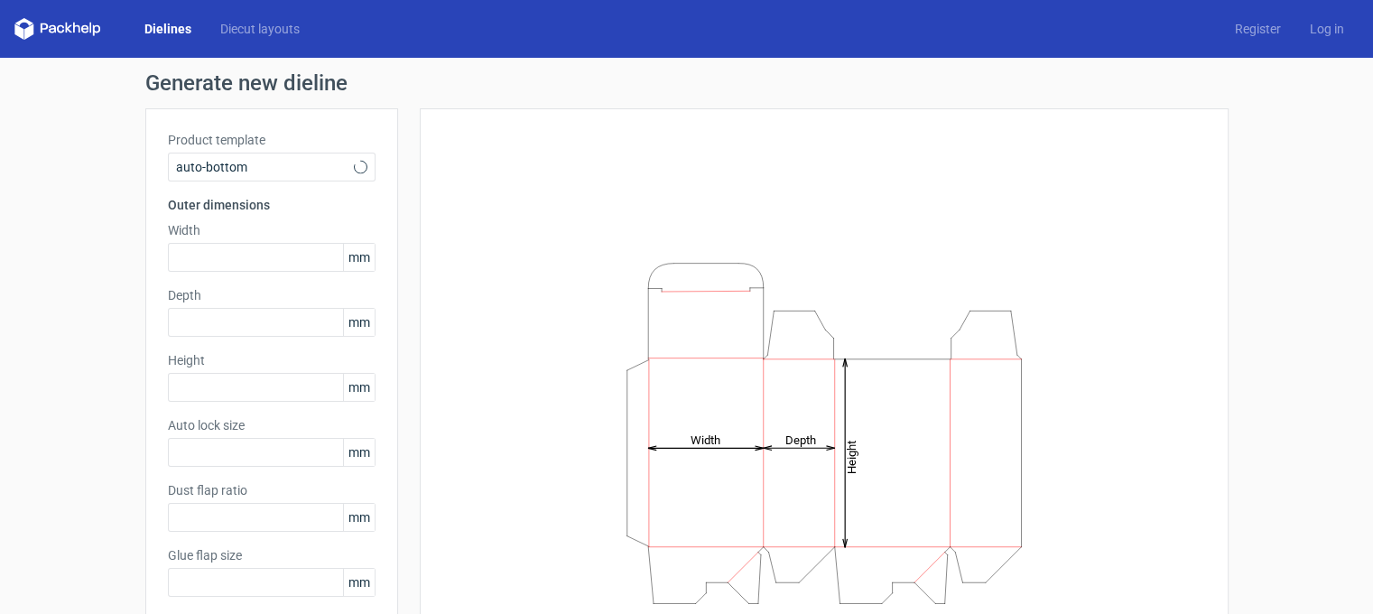
type input "1"
type input "0.8"
type input "10"
type input "12"
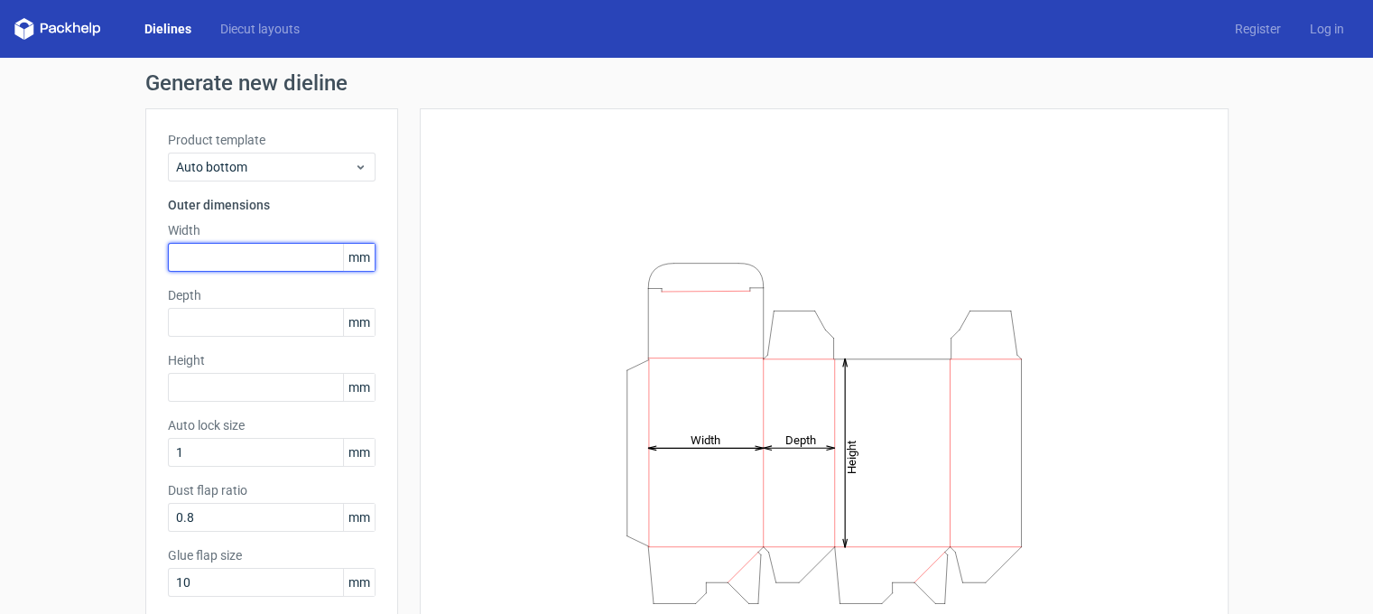
click at [200, 254] on input "text" at bounding box center [272, 257] width 208 height 29
type input "51"
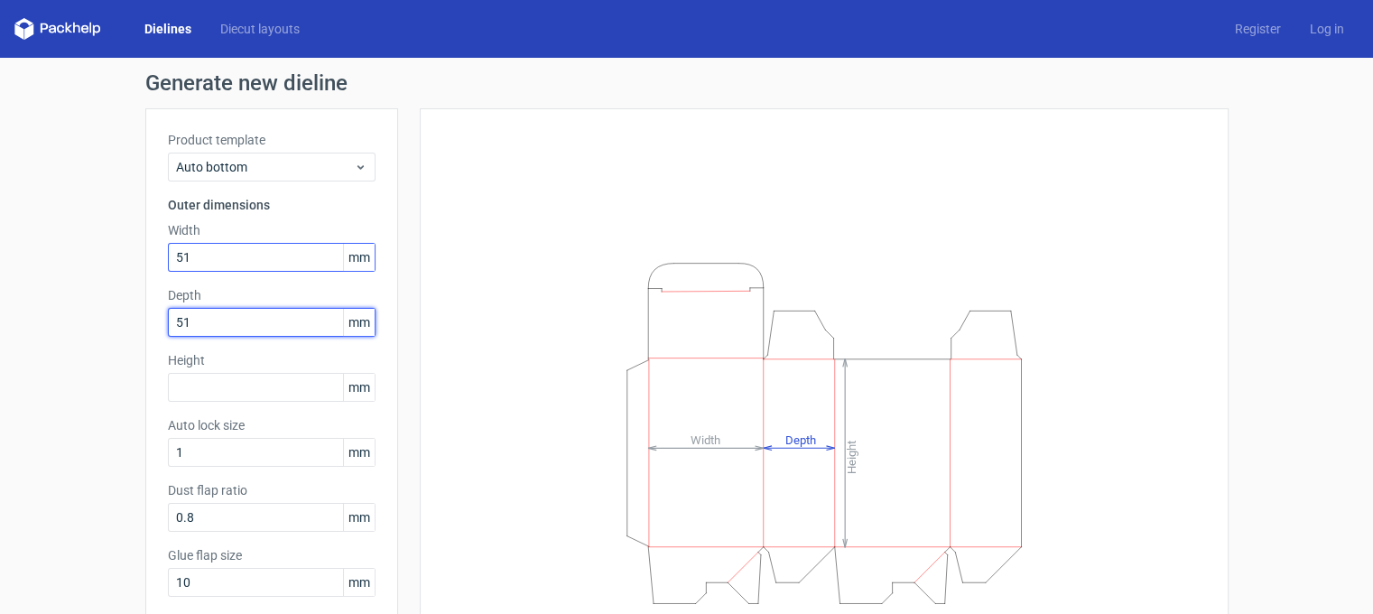
type input "51"
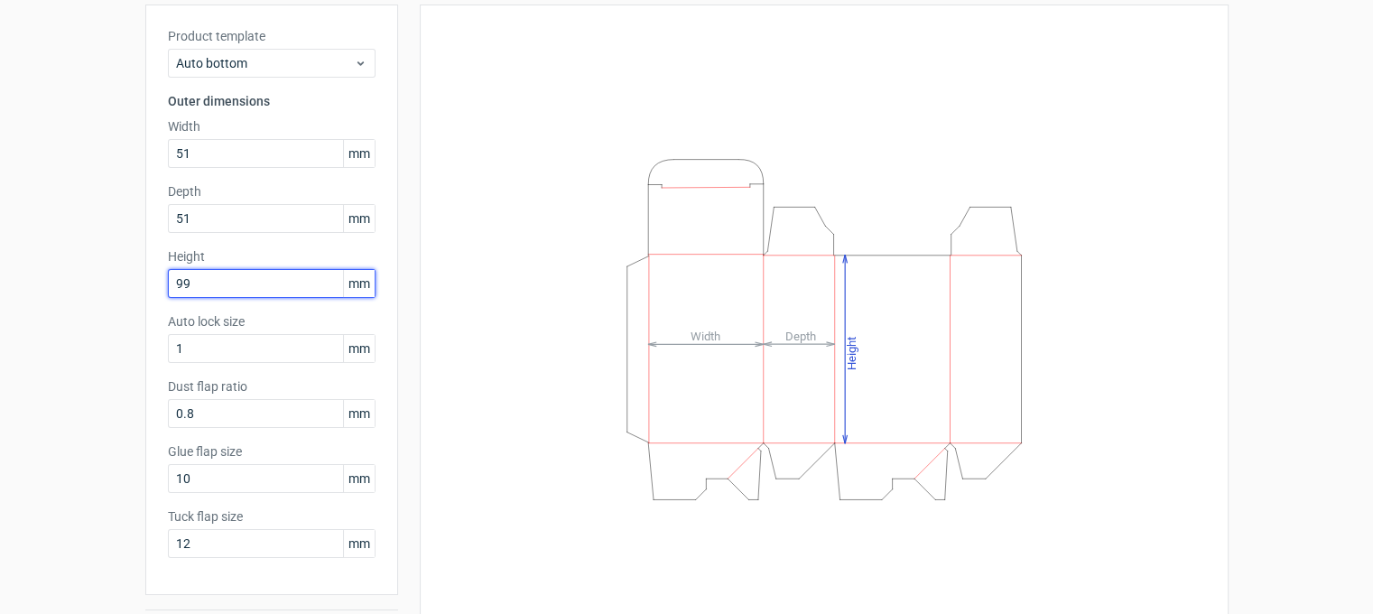
scroll to position [157, 0]
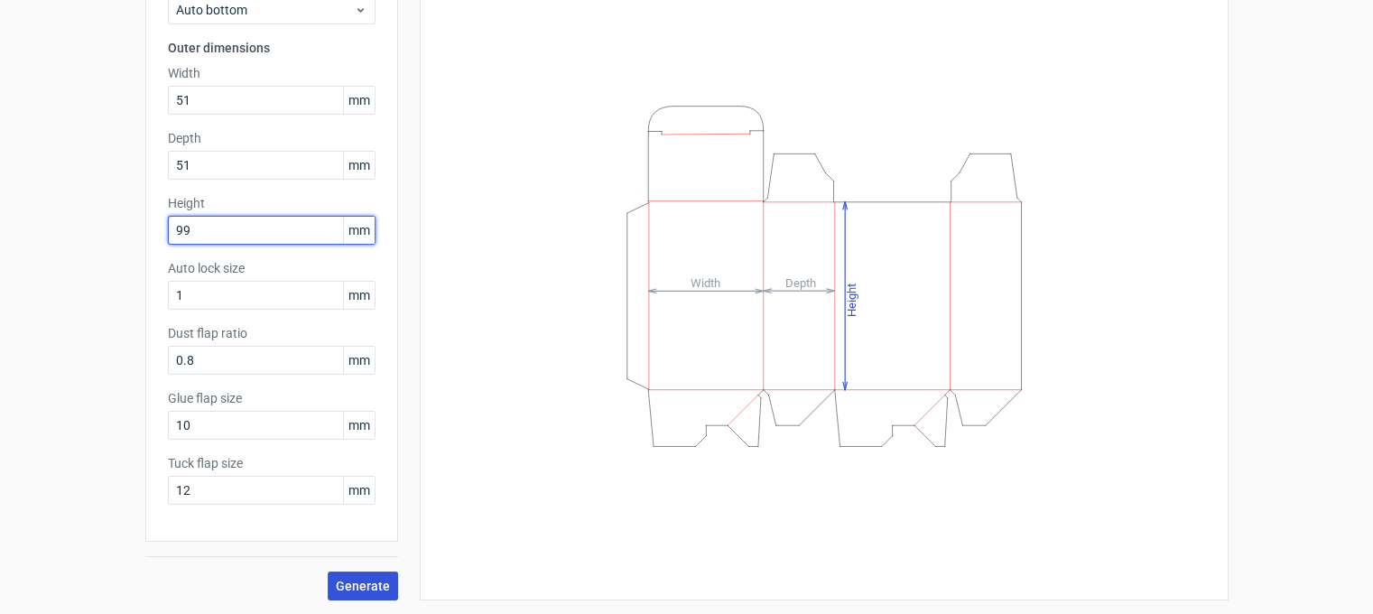
type input "99"
click at [339, 589] on span "Generate" at bounding box center [363, 586] width 54 height 13
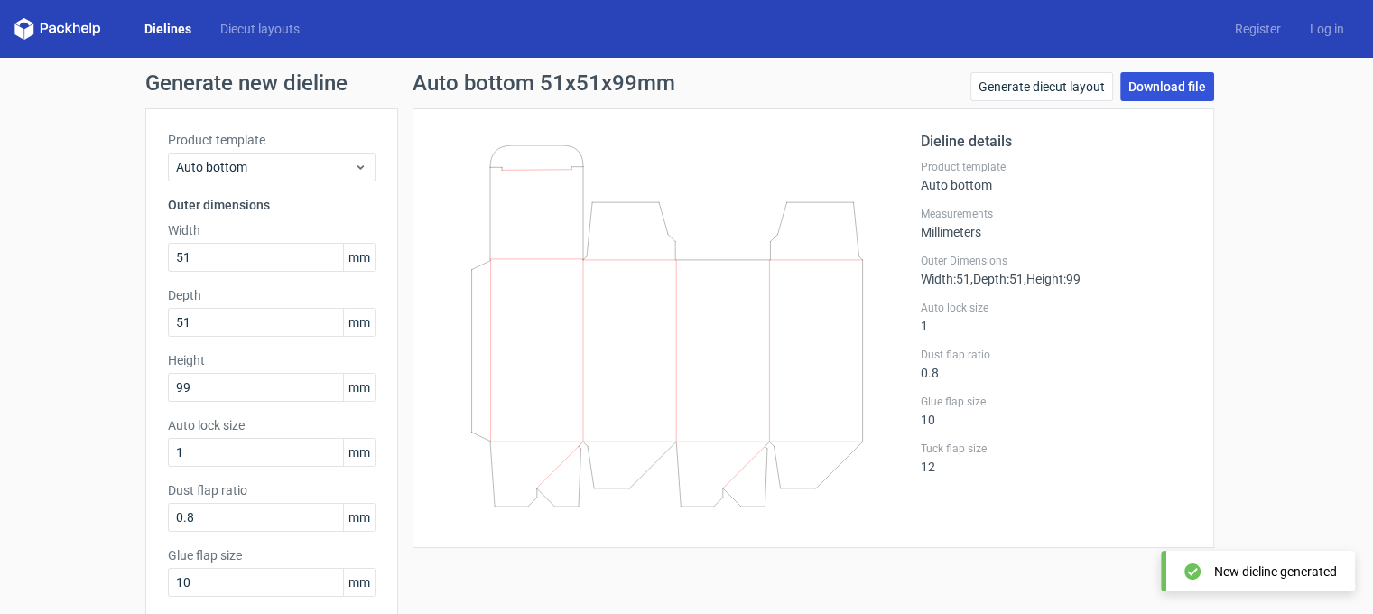
click at [1159, 86] on link "Download file" at bounding box center [1167, 86] width 94 height 29
click at [1190, 79] on link "Download file" at bounding box center [1167, 86] width 94 height 29
drag, startPoint x: 1303, startPoint y: 262, endPoint x: 1257, endPoint y: 172, distance: 100.5
click at [1261, 176] on div "Generate new dieline Product template Auto bottom Outer dimensions Width 51 mm …" at bounding box center [686, 415] width 1373 height 714
click at [1134, 81] on link "Download file" at bounding box center [1167, 86] width 94 height 29
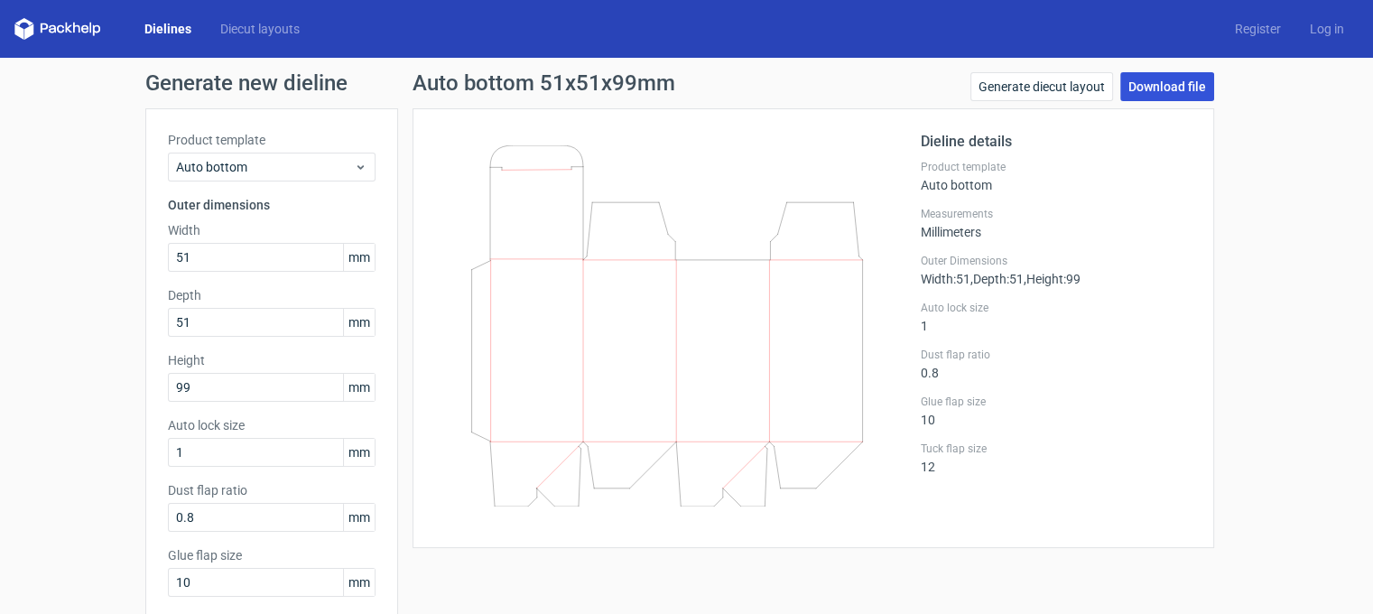
click at [1134, 88] on link "Download file" at bounding box center [1167, 86] width 94 height 29
click at [1151, 84] on link "Download file" at bounding box center [1167, 86] width 94 height 29
click at [1187, 81] on link "Download file" at bounding box center [1167, 86] width 94 height 29
click at [857, 12] on div "Dielines Diecut layouts Register Log in" at bounding box center [686, 29] width 1373 height 58
click at [155, 38] on div "Dielines Diecut layouts" at bounding box center [164, 29] width 300 height 22
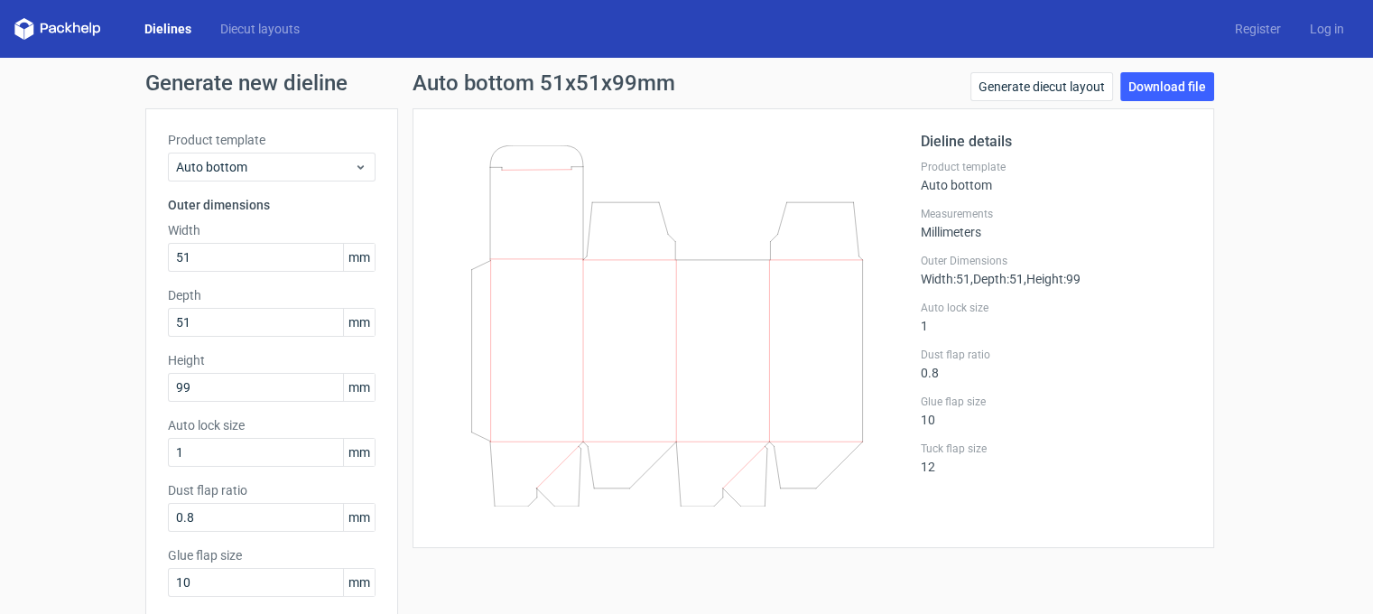
click at [56, 32] on icon at bounding box center [57, 29] width 87 height 22
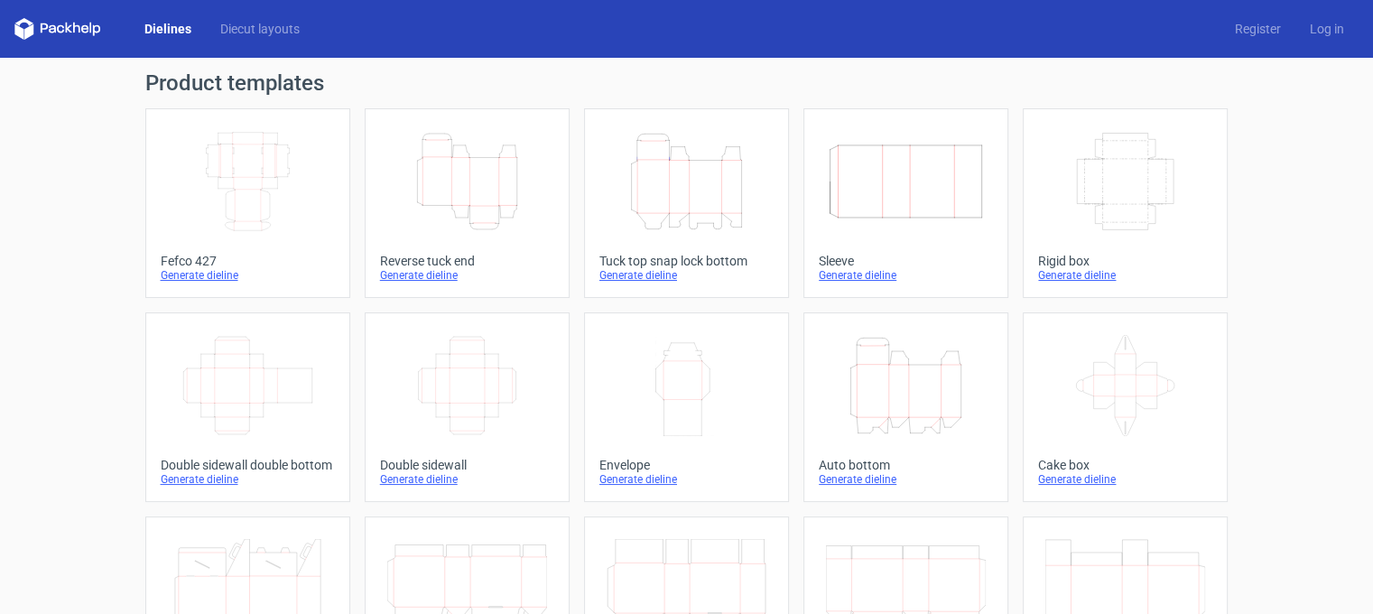
click at [171, 23] on link "Dielines" at bounding box center [168, 29] width 76 height 18
click at [40, 25] on icon at bounding box center [57, 29] width 87 height 22
drag, startPoint x: 1210, startPoint y: 52, endPoint x: 1275, endPoint y: 182, distance: 145.3
click at [1275, 182] on div "Product templates Width Depth Height Fefco 427 Generate dieline Height Depth Wi…" at bounding box center [686, 593] width 1373 height 1071
drag, startPoint x: 1261, startPoint y: 176, endPoint x: 1289, endPoint y: 161, distance: 31.9
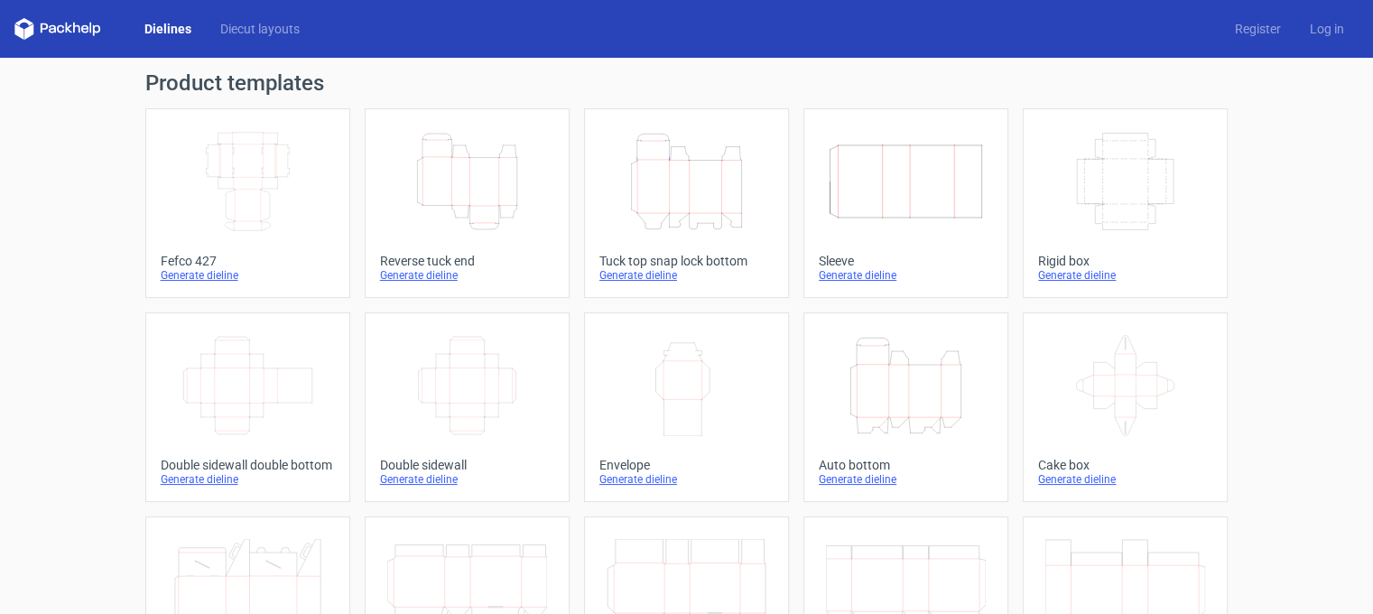
click at [1289, 161] on div "Product templates Width Depth Height Fefco 427 Generate dieline Height Depth Wi…" at bounding box center [686, 593] width 1373 height 1071
